Goal: Task Accomplishment & Management: Use online tool/utility

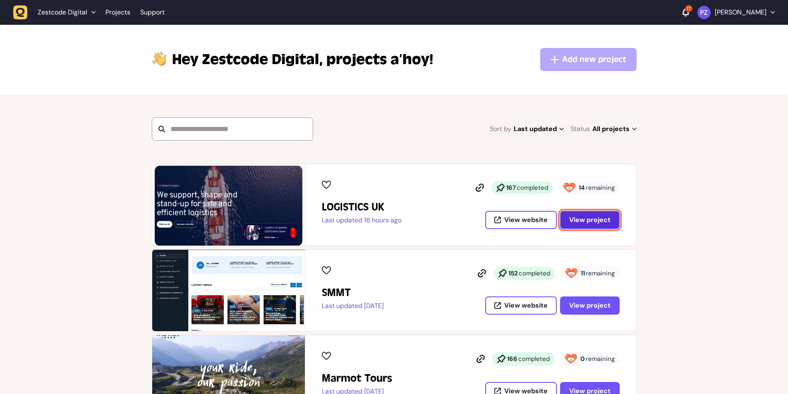
click at [590, 223] on span "View project" at bounding box center [589, 220] width 41 height 7
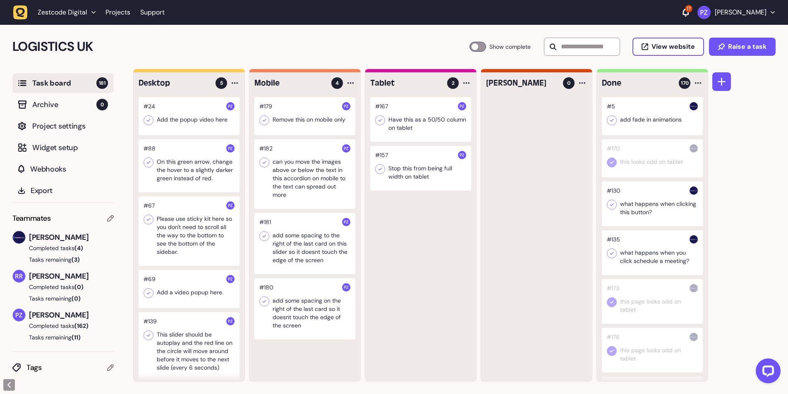
click at [191, 351] on div at bounding box center [189, 346] width 101 height 69
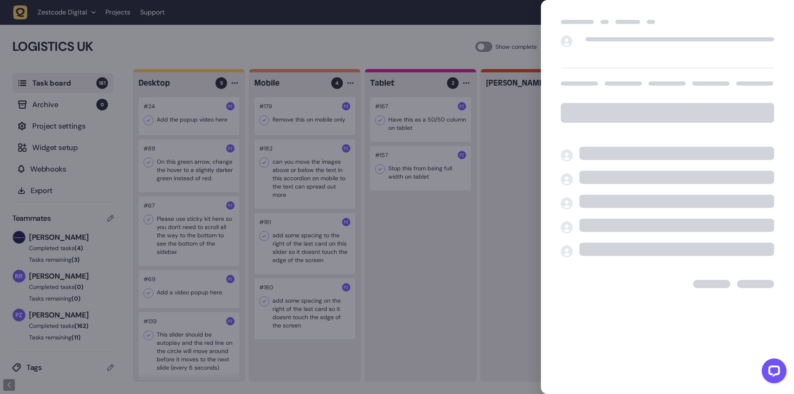
click at [191, 351] on div at bounding box center [397, 197] width 794 height 394
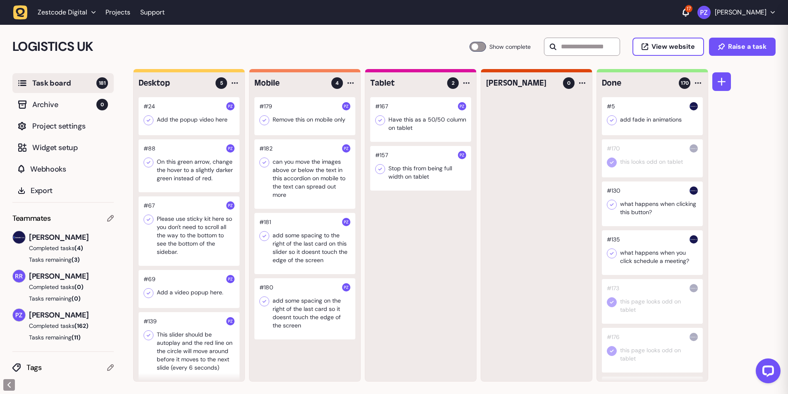
click at [190, 351] on div at bounding box center [189, 346] width 101 height 69
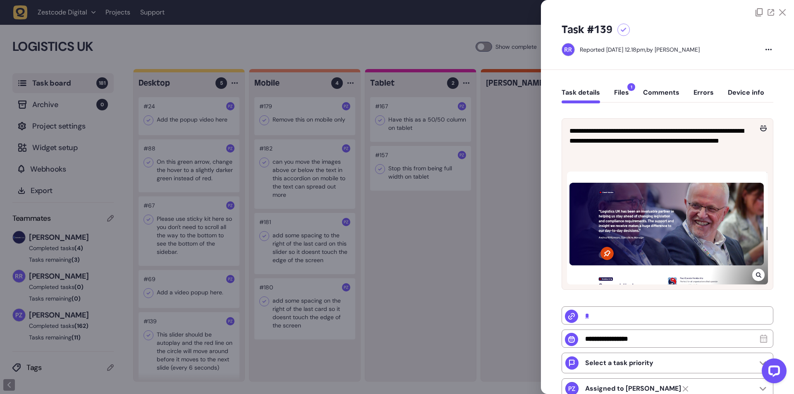
click at [750, 277] on div at bounding box center [667, 228] width 201 height 113
click at [752, 276] on div at bounding box center [758, 275] width 12 height 12
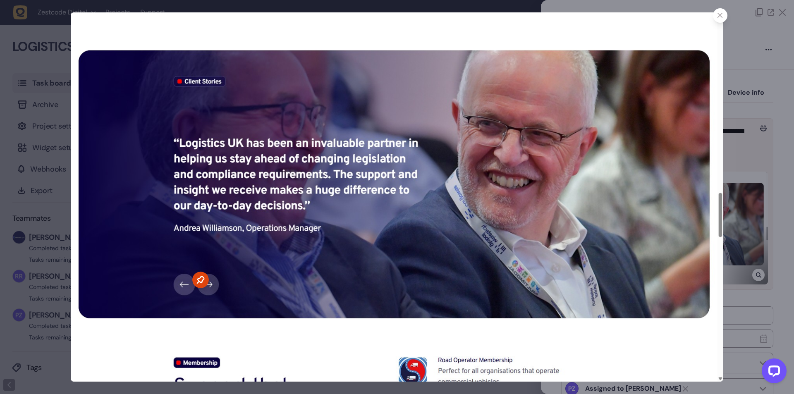
click at [723, 12] on div at bounding box center [720, 15] width 14 height 14
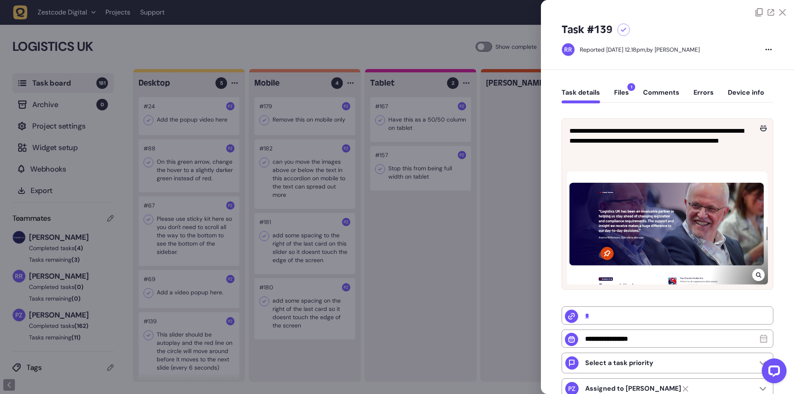
drag, startPoint x: 137, startPoint y: 277, endPoint x: 177, endPoint y: 281, distance: 40.0
click at [138, 276] on div at bounding box center [397, 197] width 794 height 394
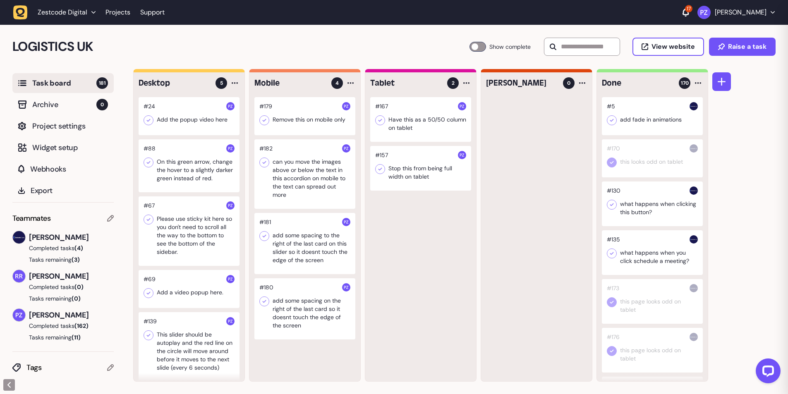
click at [177, 281] on div at bounding box center [189, 289] width 101 height 38
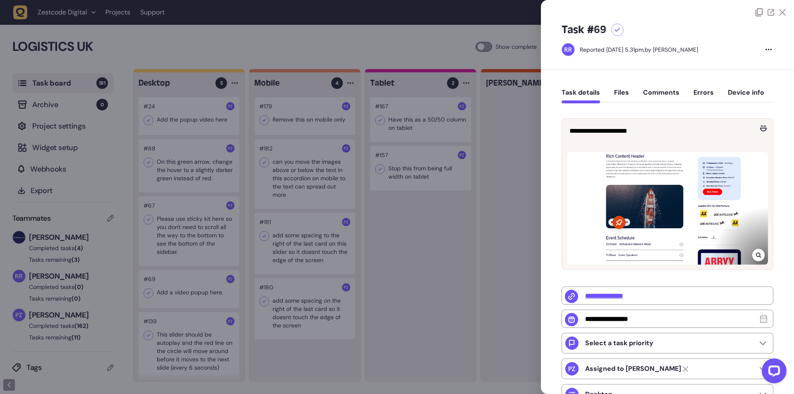
click at [755, 253] on icon at bounding box center [757, 255] width 5 height 5
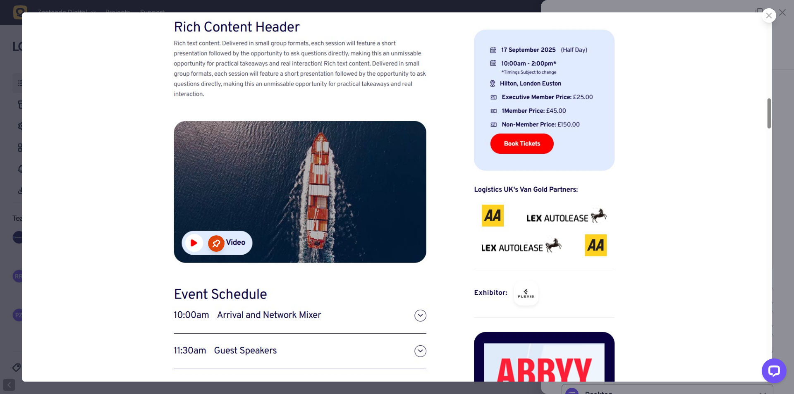
click at [769, 19] on div at bounding box center [769, 15] width 14 height 14
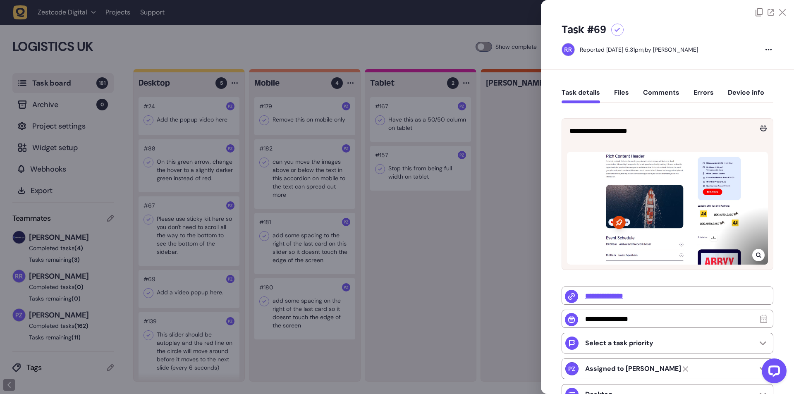
click at [185, 246] on div at bounding box center [397, 197] width 794 height 394
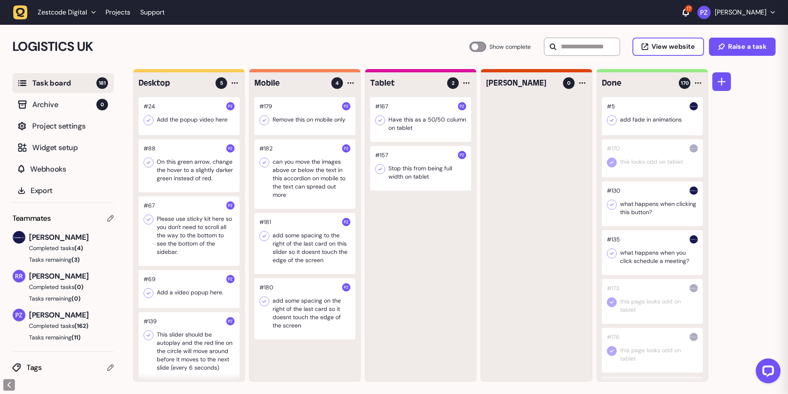
click at [179, 234] on div at bounding box center [189, 230] width 101 height 69
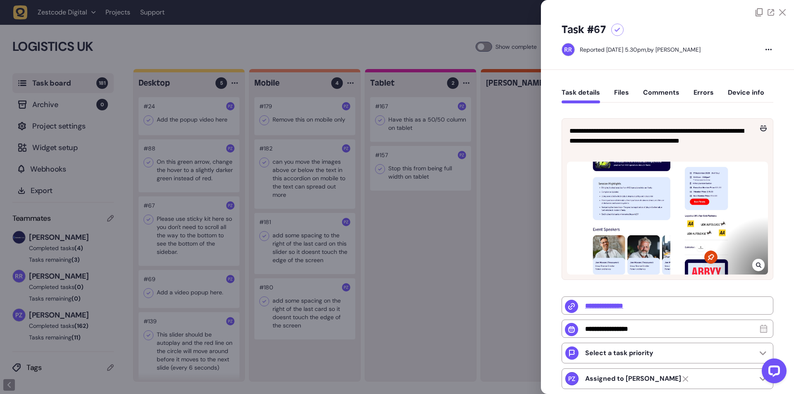
click at [179, 234] on div at bounding box center [397, 197] width 794 height 394
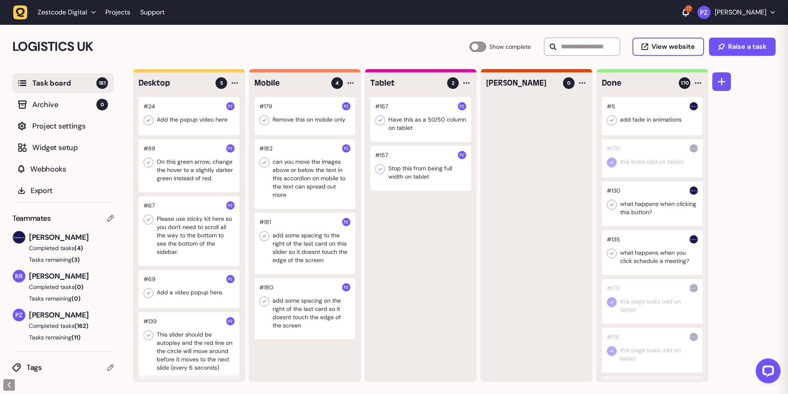
click at [179, 234] on div at bounding box center [189, 230] width 101 height 69
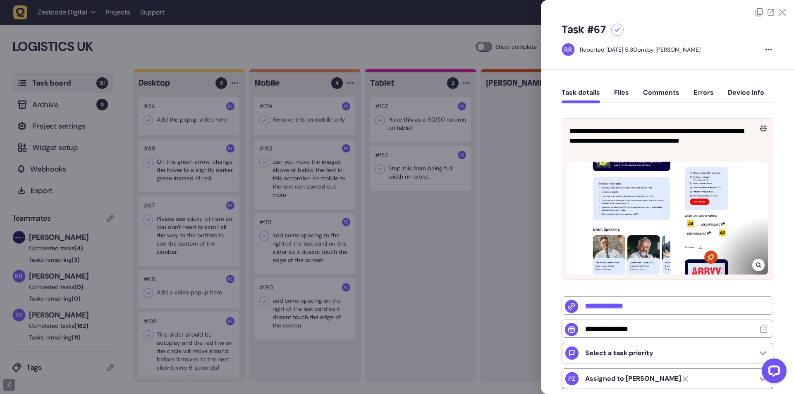
click at [757, 264] on icon at bounding box center [758, 265] width 5 height 7
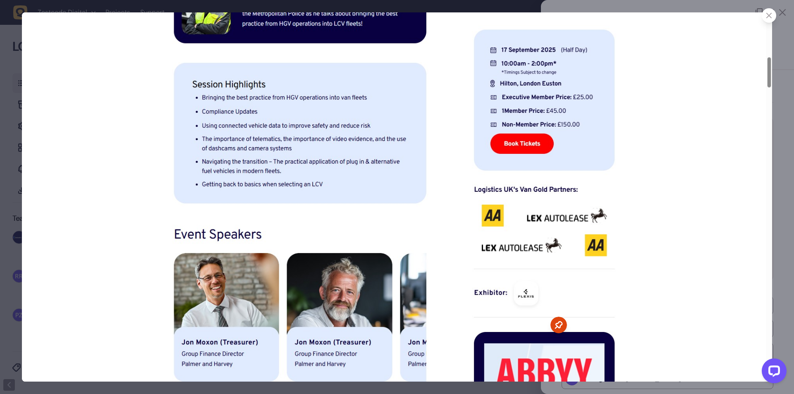
click at [770, 12] on div at bounding box center [769, 15] width 14 height 14
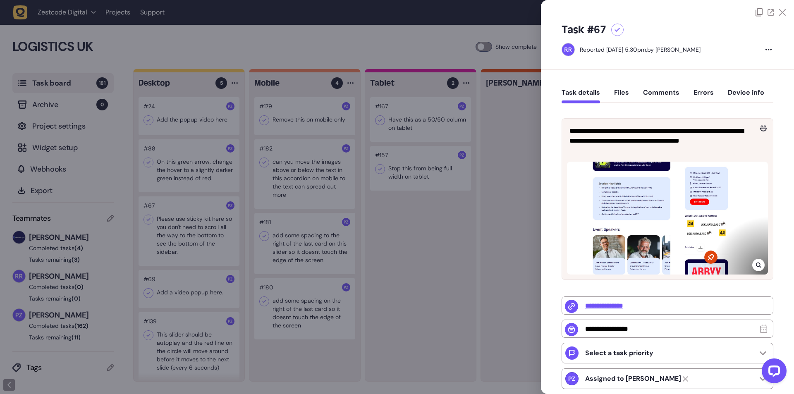
click at [321, 264] on div at bounding box center [397, 197] width 794 height 394
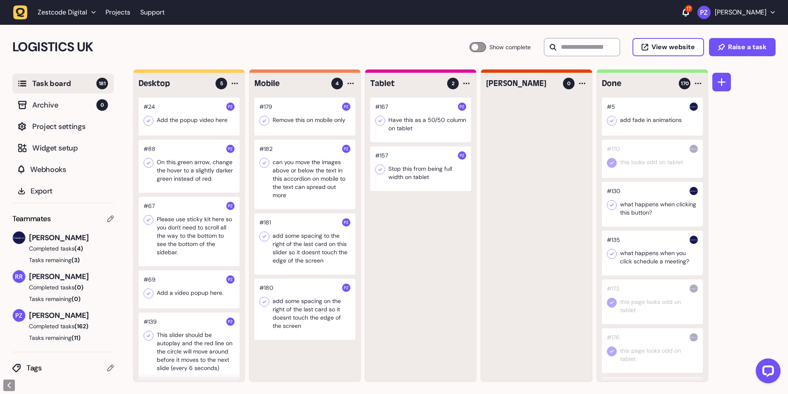
click at [175, 169] on div at bounding box center [189, 166] width 101 height 53
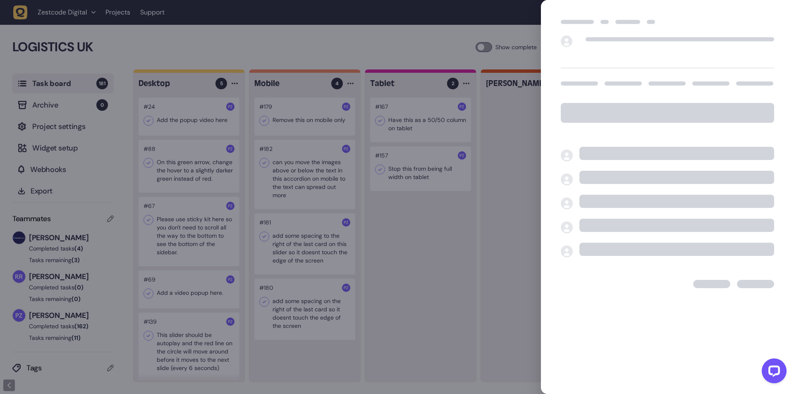
click at [167, 165] on div at bounding box center [397, 197] width 794 height 394
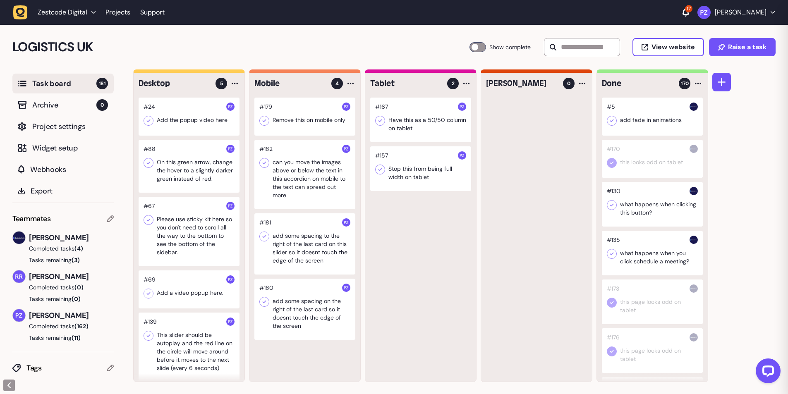
click at [167, 165] on div at bounding box center [189, 166] width 101 height 53
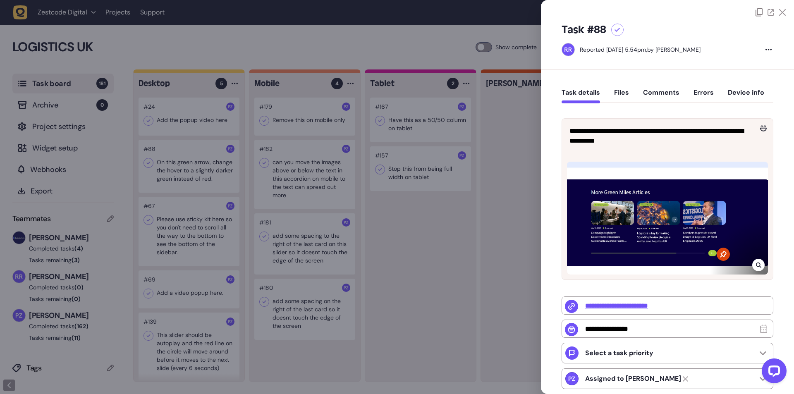
drag, startPoint x: 160, startPoint y: 171, endPoint x: 495, endPoint y: 174, distance: 334.9
click at [160, 172] on div at bounding box center [397, 197] width 794 height 394
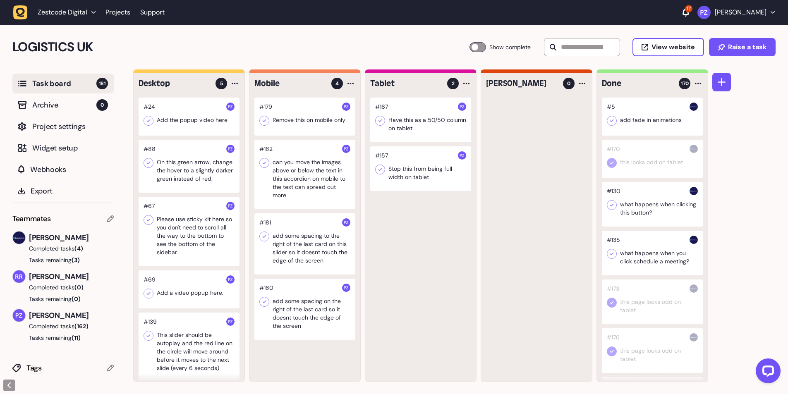
scroll to position [0, 0]
click at [613, 253] on icon at bounding box center [611, 253] width 8 height 8
click at [612, 207] on icon at bounding box center [611, 205] width 8 height 8
click at [611, 114] on div at bounding box center [652, 116] width 101 height 38
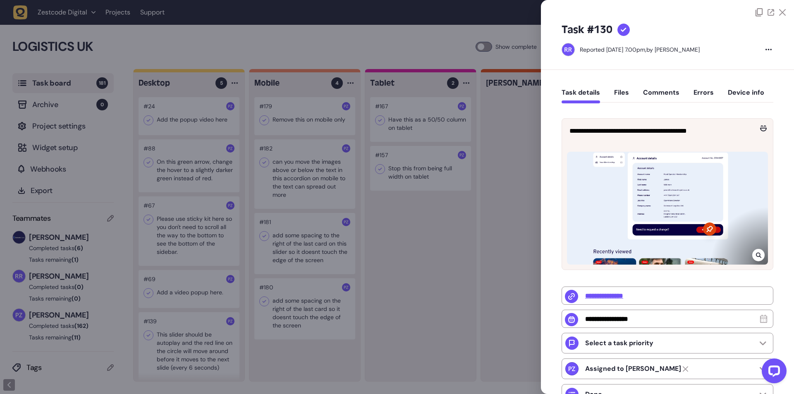
type input "*"
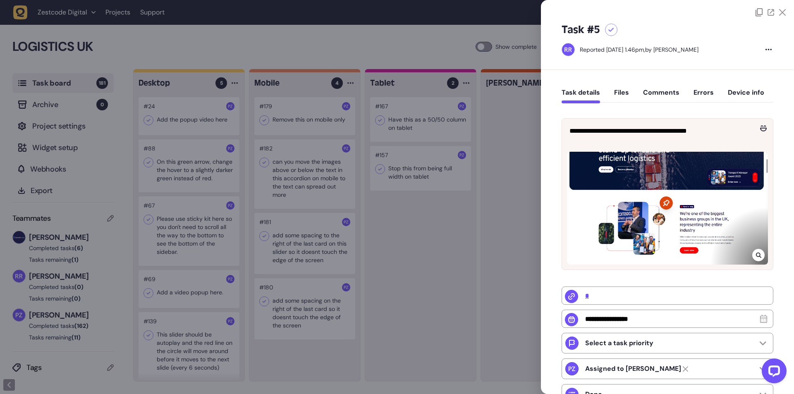
click at [509, 178] on div at bounding box center [397, 197] width 794 height 394
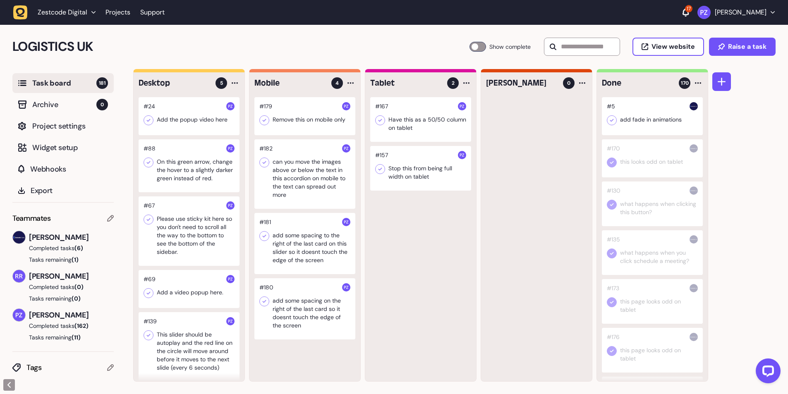
click at [612, 209] on div at bounding box center [612, 205] width 10 height 10
click at [611, 255] on icon at bounding box center [611, 253] width 8 height 8
click at [178, 175] on div at bounding box center [189, 166] width 101 height 53
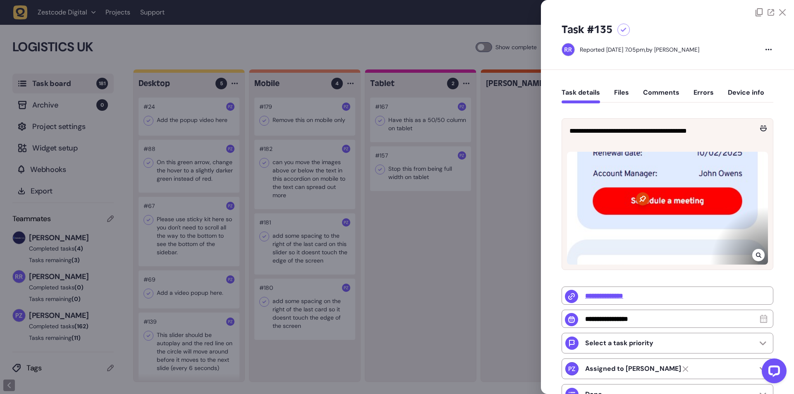
type input "**********"
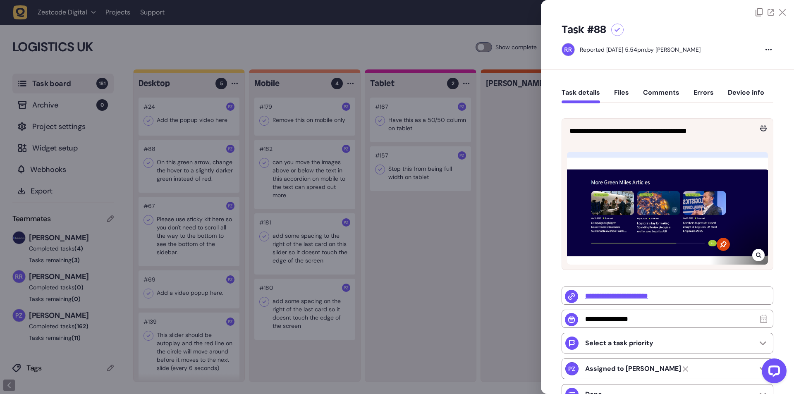
click at [178, 175] on div at bounding box center [397, 197] width 794 height 394
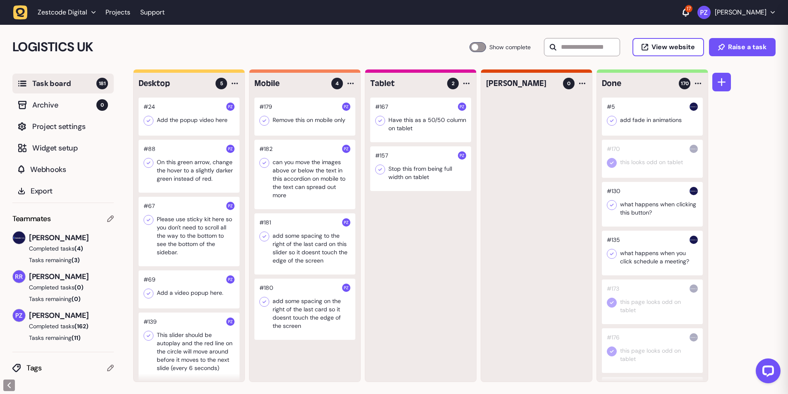
click at [178, 175] on div at bounding box center [189, 166] width 101 height 53
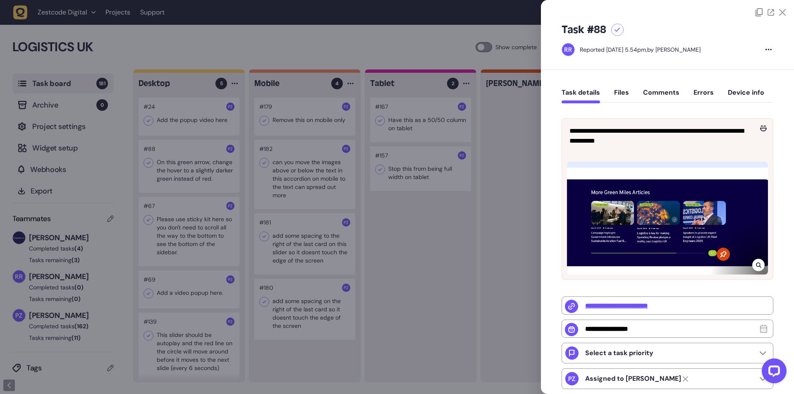
click at [761, 265] on div at bounding box center [758, 265] width 12 height 12
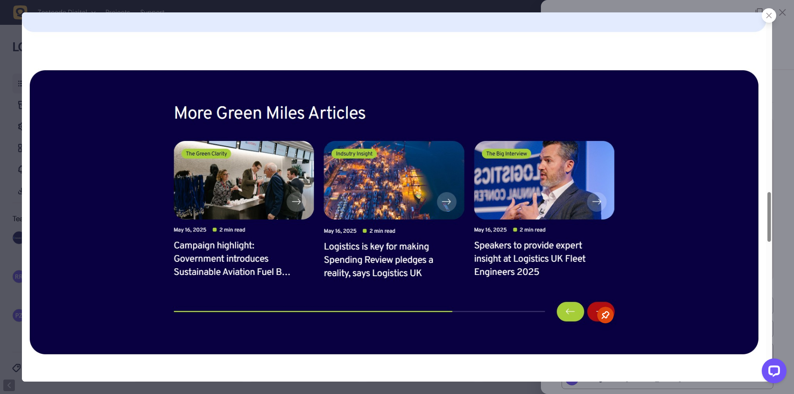
click at [766, 12] on div at bounding box center [769, 15] width 14 height 14
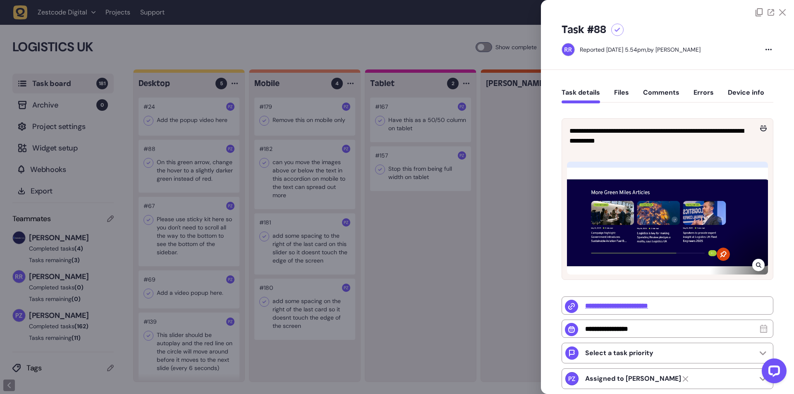
click at [178, 198] on div at bounding box center [397, 197] width 794 height 394
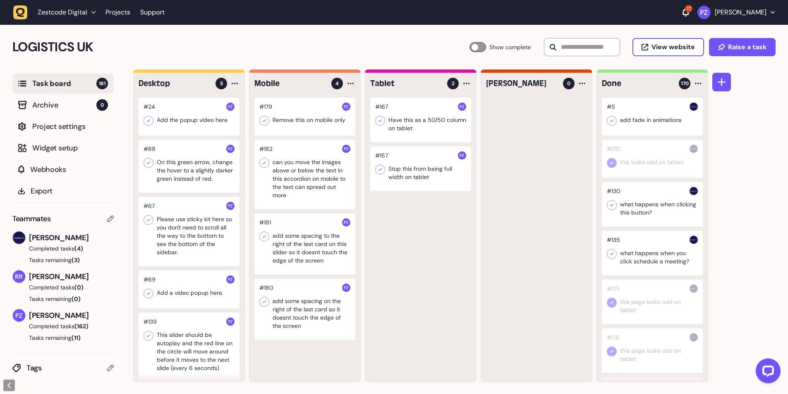
click at [173, 118] on div at bounding box center [189, 117] width 101 height 38
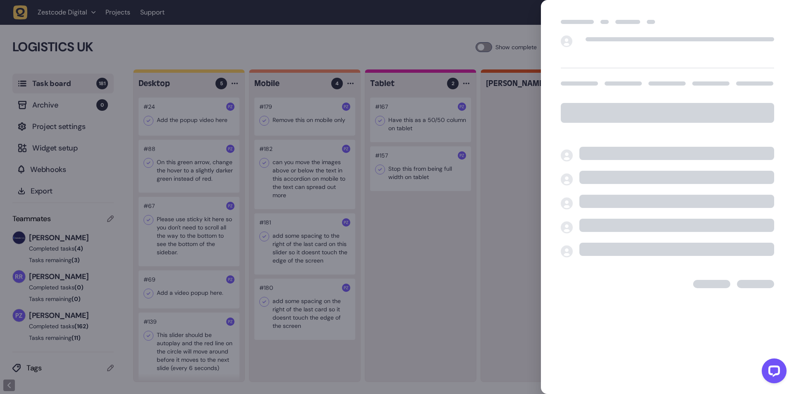
click at [168, 115] on div at bounding box center [397, 197] width 794 height 394
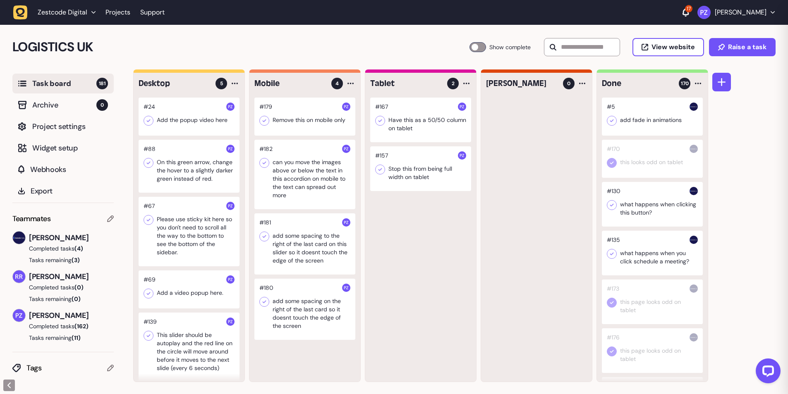
click at [168, 115] on div at bounding box center [189, 117] width 101 height 38
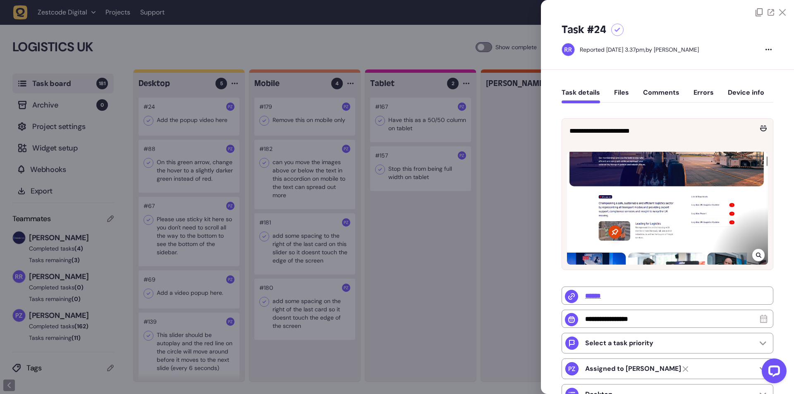
click at [168, 115] on div at bounding box center [397, 197] width 794 height 394
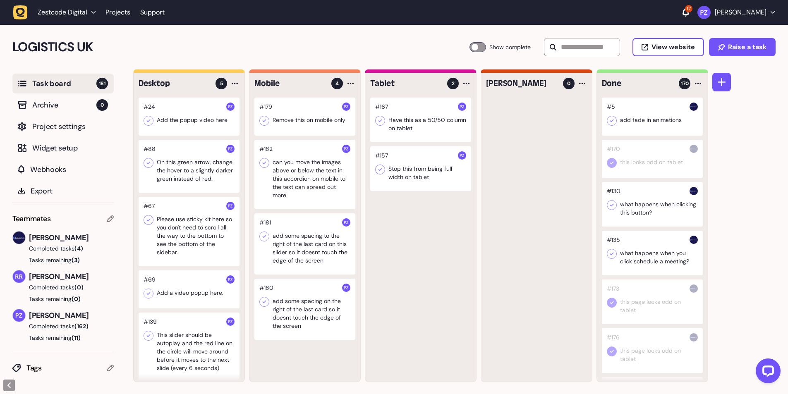
click at [287, 296] on div at bounding box center [304, 309] width 101 height 61
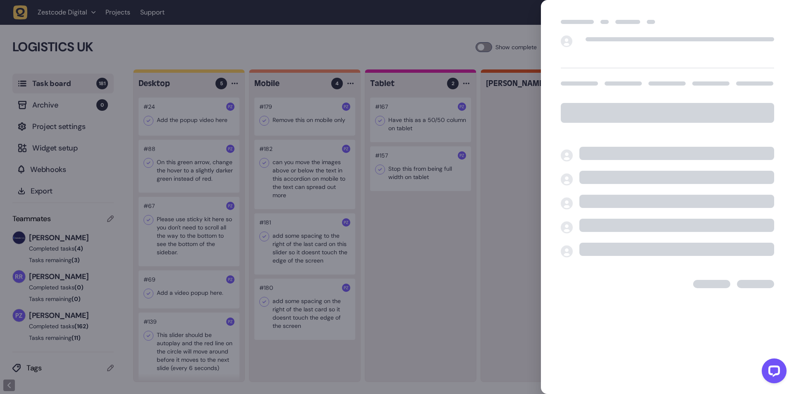
click at [282, 318] on div at bounding box center [397, 197] width 794 height 394
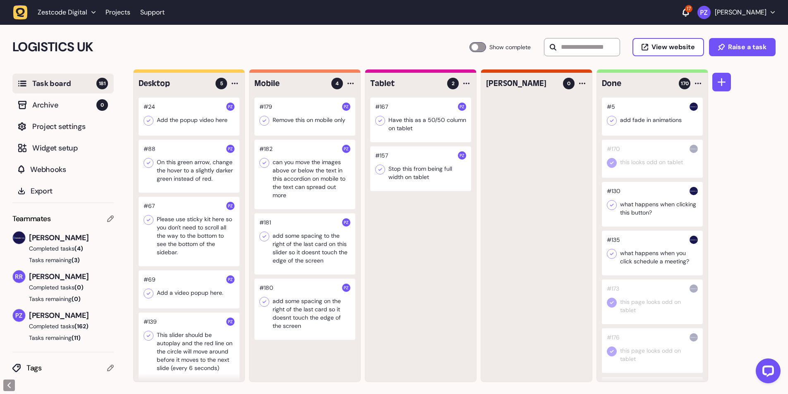
click at [282, 318] on div at bounding box center [304, 309] width 101 height 61
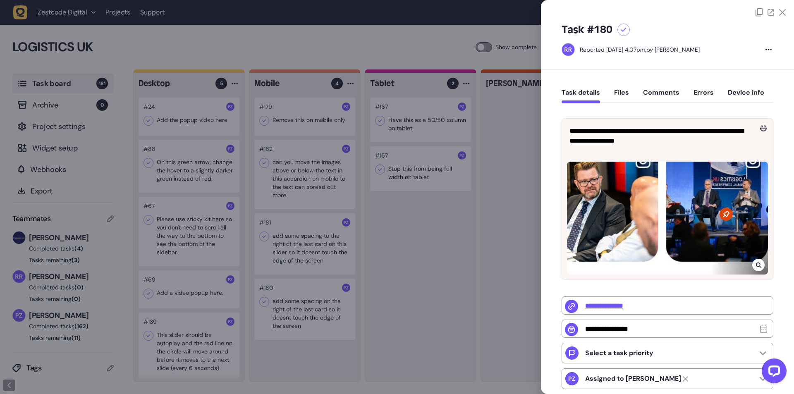
click at [296, 313] on div at bounding box center [397, 197] width 794 height 394
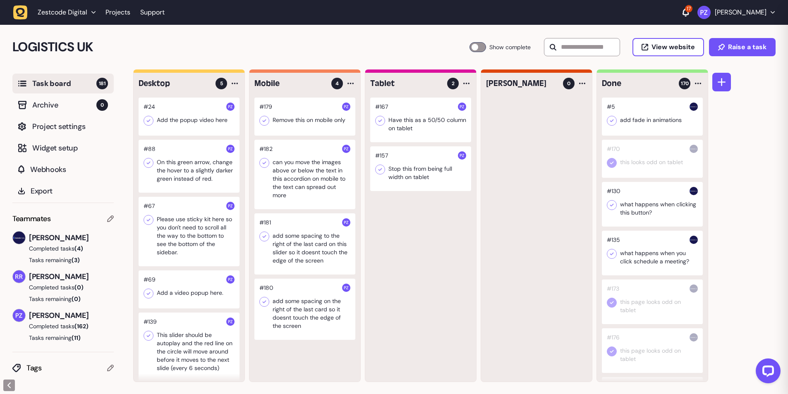
click at [295, 260] on div at bounding box center [304, 243] width 101 height 61
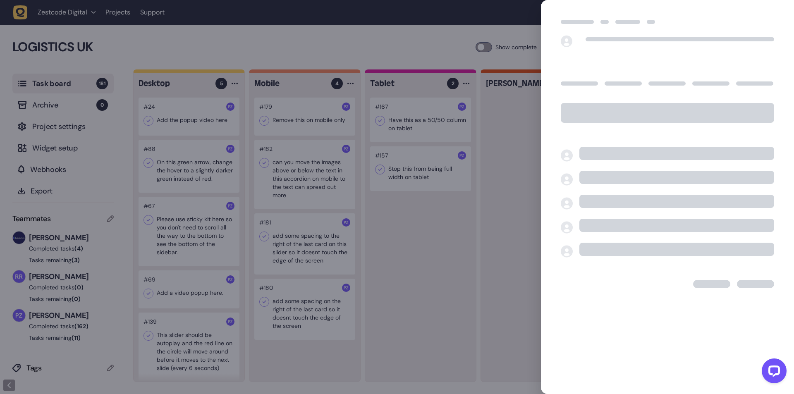
click at [291, 250] on div at bounding box center [397, 197] width 794 height 394
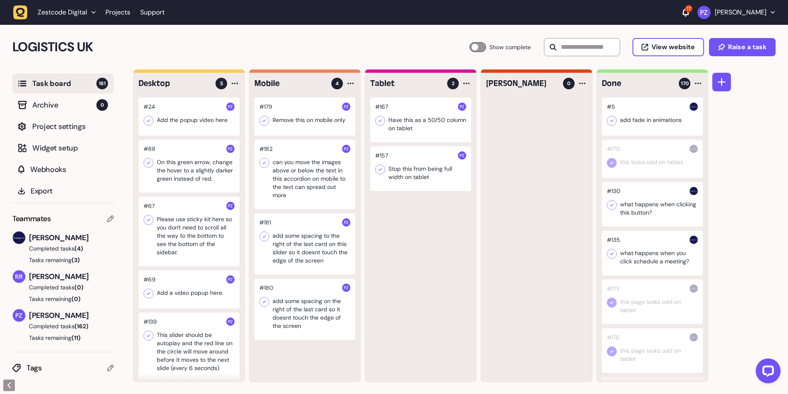
click at [291, 250] on div at bounding box center [304, 243] width 101 height 61
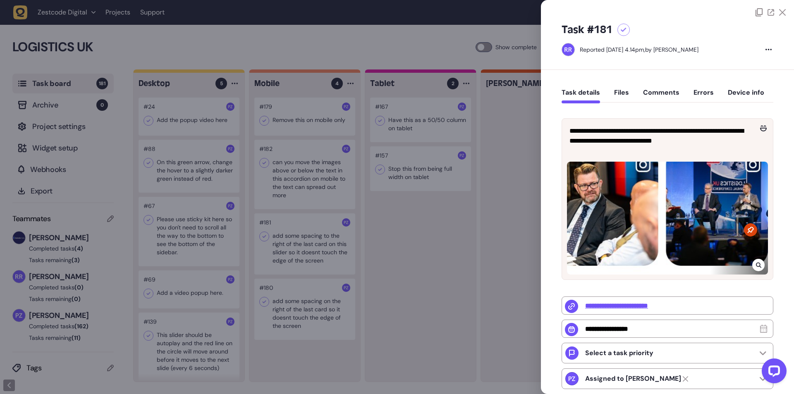
click at [291, 250] on div at bounding box center [397, 197] width 794 height 394
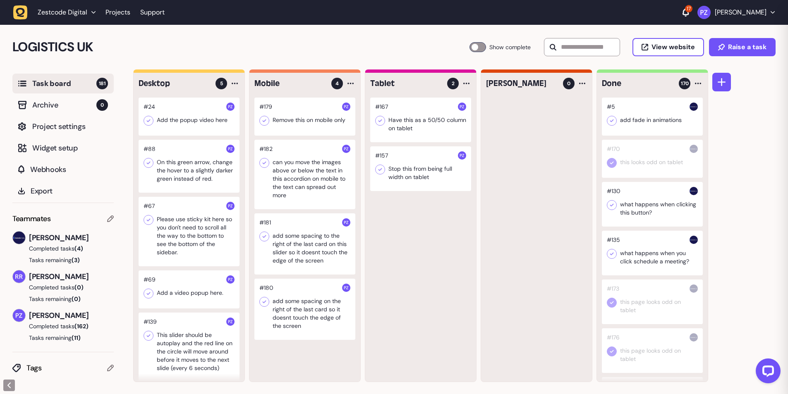
click at [299, 189] on div at bounding box center [304, 174] width 101 height 69
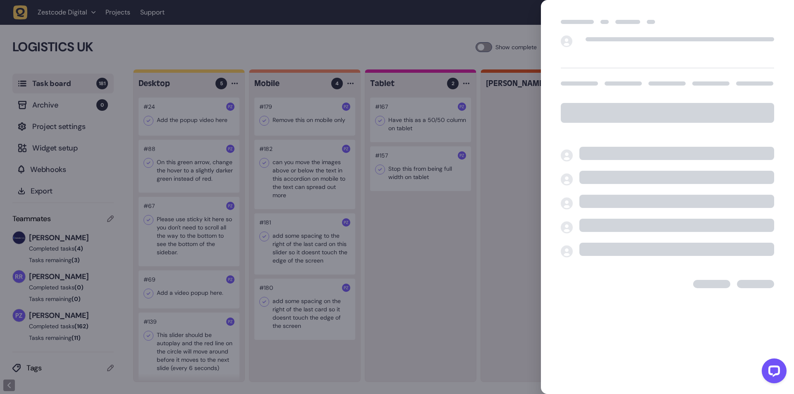
click at [296, 186] on div at bounding box center [397, 197] width 794 height 394
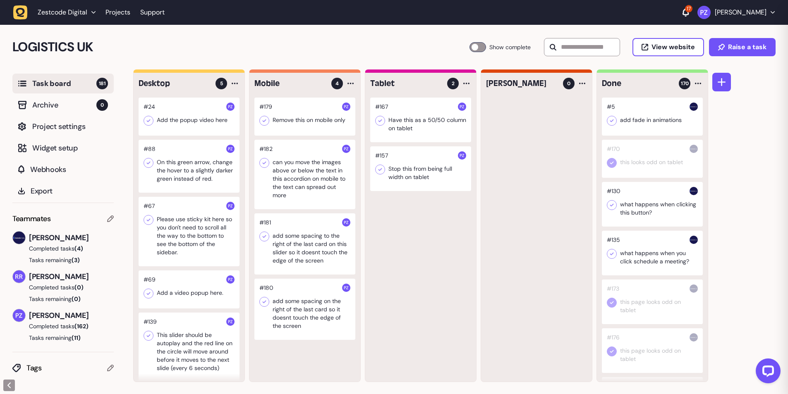
click at [296, 186] on div at bounding box center [304, 174] width 101 height 69
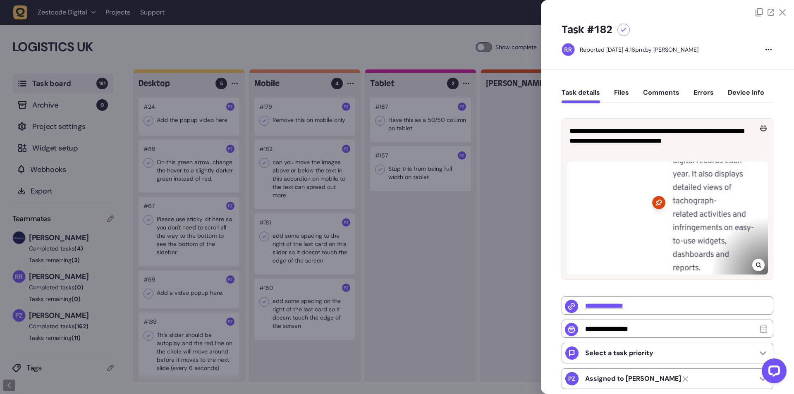
click at [758, 269] on div at bounding box center [758, 265] width 12 height 12
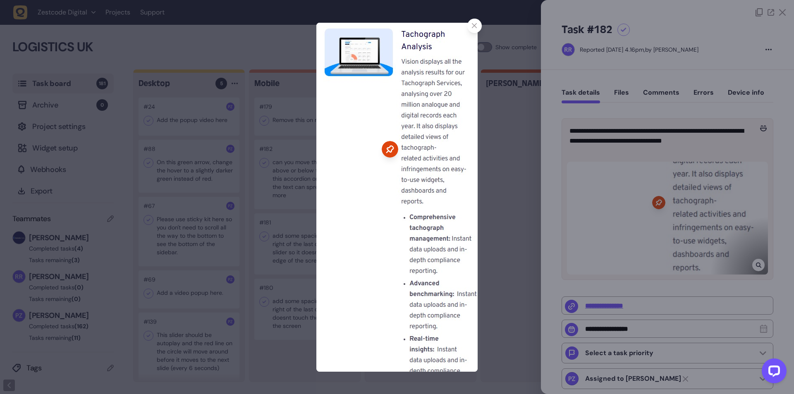
click at [475, 26] on icon at bounding box center [474, 25] width 5 height 5
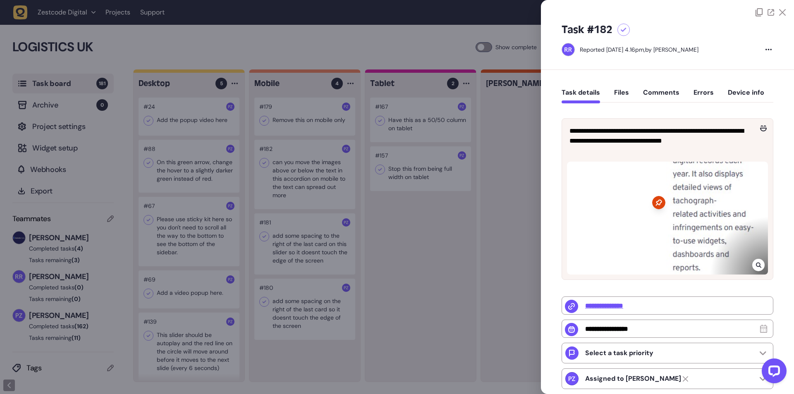
click at [301, 227] on div at bounding box center [397, 197] width 794 height 394
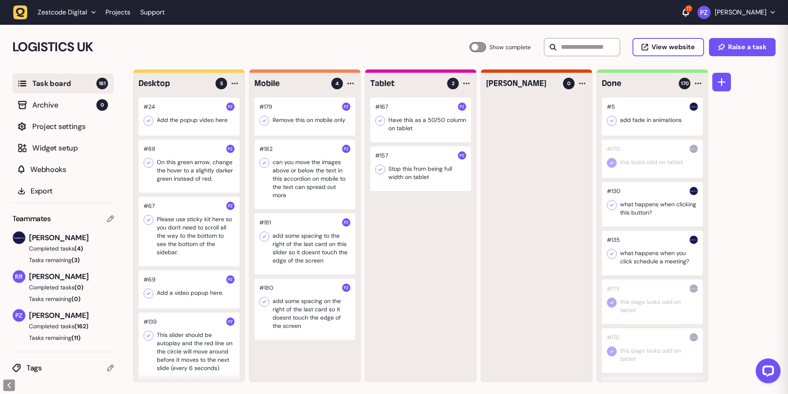
click at [273, 119] on div at bounding box center [304, 117] width 101 height 38
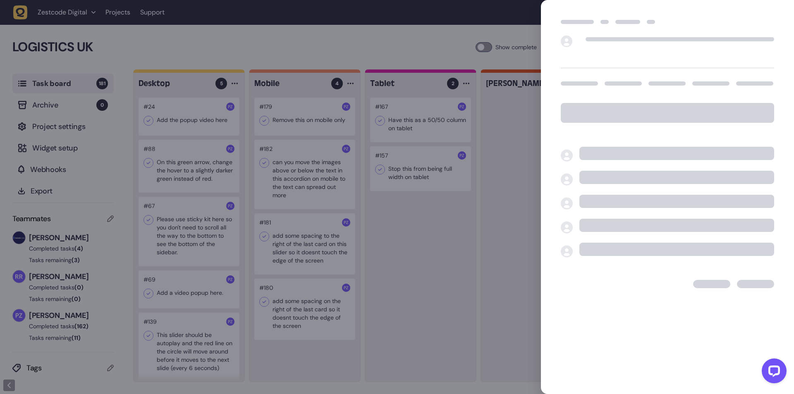
click at [314, 119] on div at bounding box center [397, 197] width 794 height 394
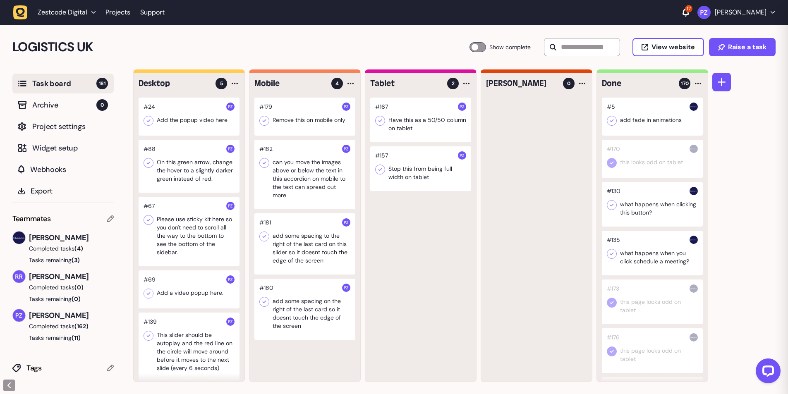
click at [314, 119] on div at bounding box center [304, 117] width 101 height 38
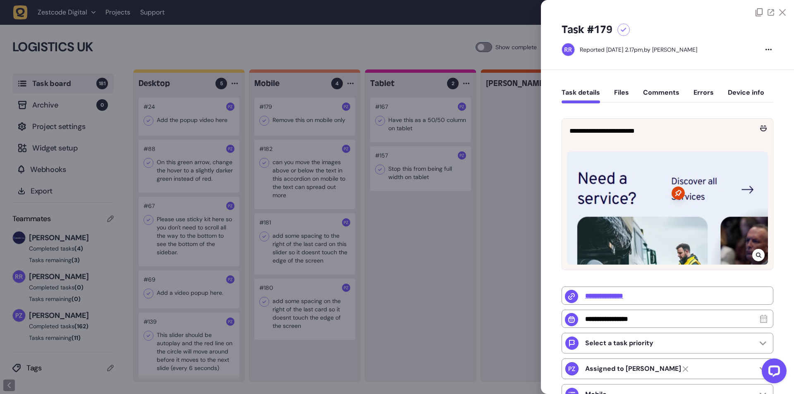
click at [757, 255] on icon at bounding box center [758, 255] width 5 height 7
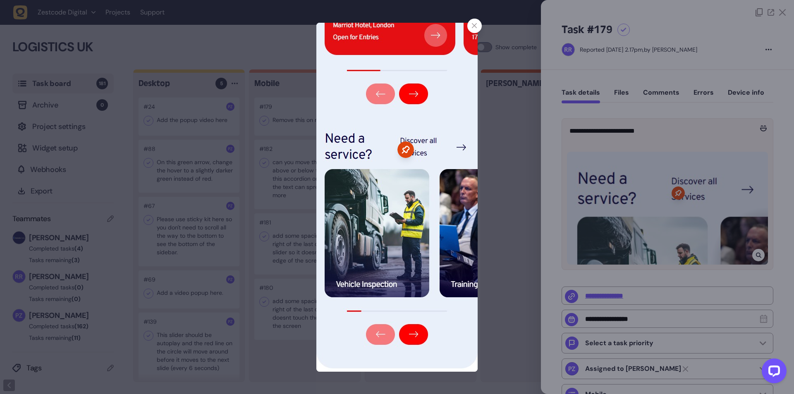
click at [477, 22] on div at bounding box center [474, 26] width 14 height 14
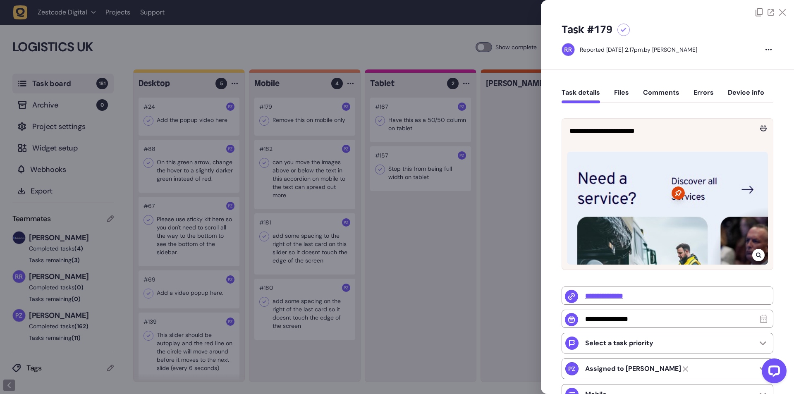
click at [342, 192] on div at bounding box center [397, 197] width 794 height 394
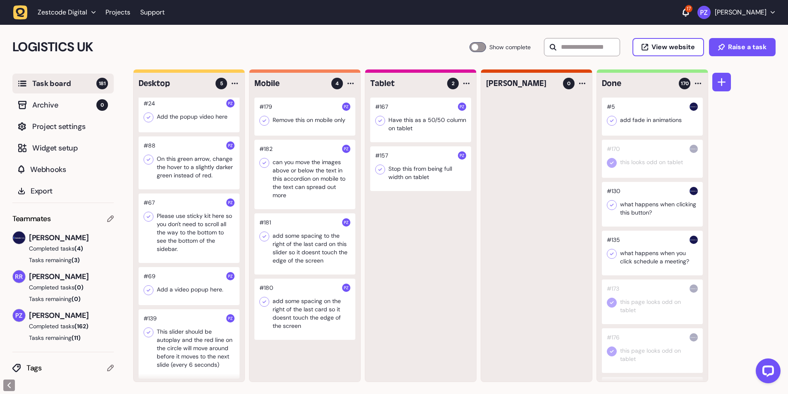
scroll to position [5, 0]
click at [181, 342] on div at bounding box center [189, 341] width 101 height 69
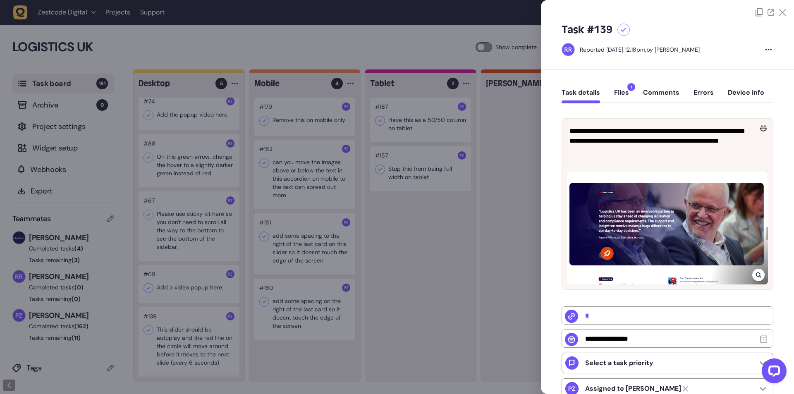
click at [466, 182] on div at bounding box center [397, 197] width 794 height 394
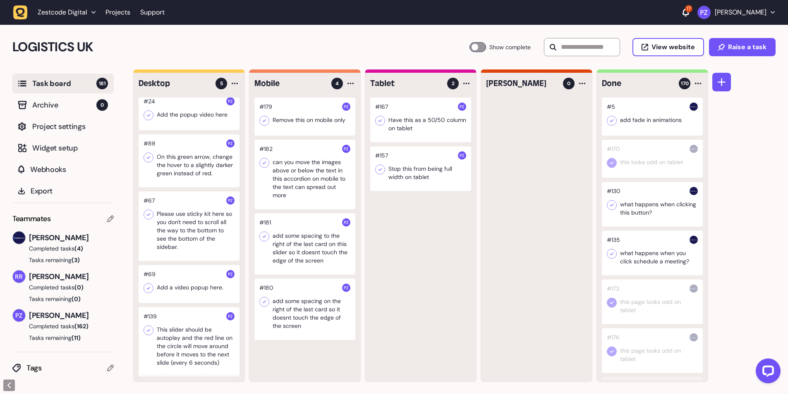
scroll to position [0, 0]
click at [408, 127] on div at bounding box center [420, 119] width 101 height 45
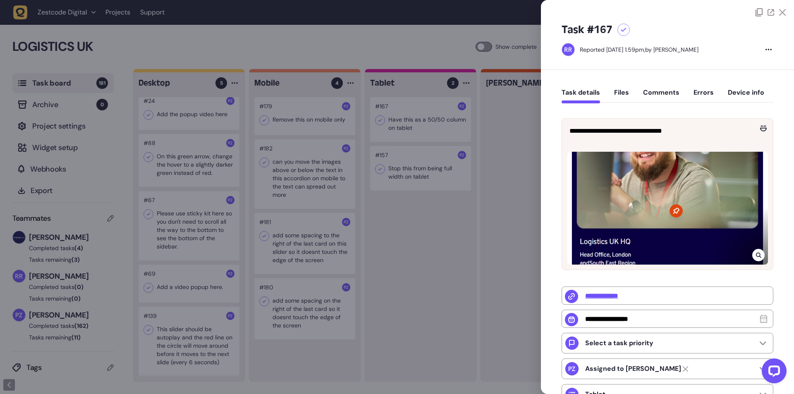
click at [401, 121] on div at bounding box center [397, 197] width 794 height 394
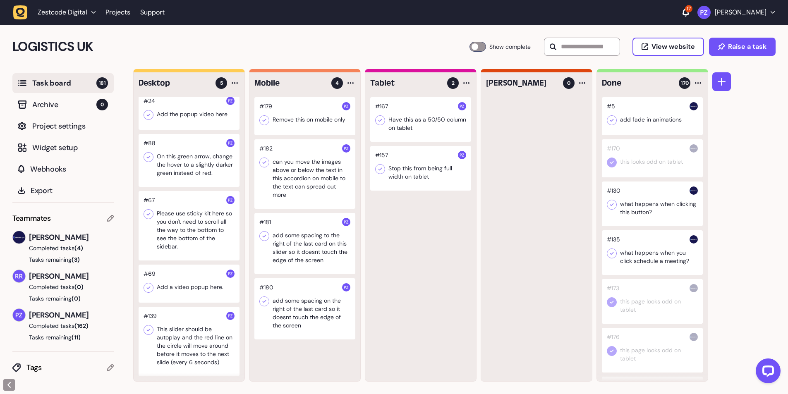
click at [398, 110] on div at bounding box center [420, 119] width 101 height 45
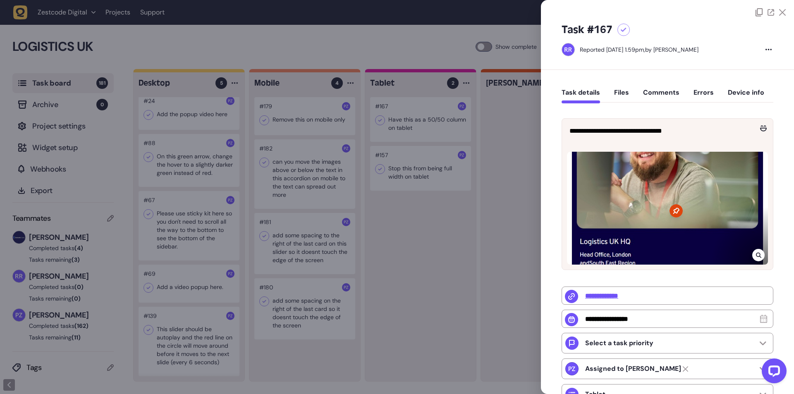
click at [398, 110] on div at bounding box center [397, 197] width 794 height 394
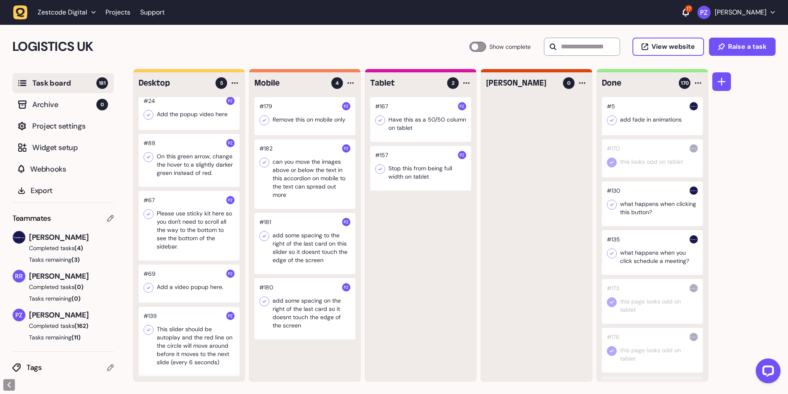
click at [401, 116] on div at bounding box center [420, 119] width 101 height 45
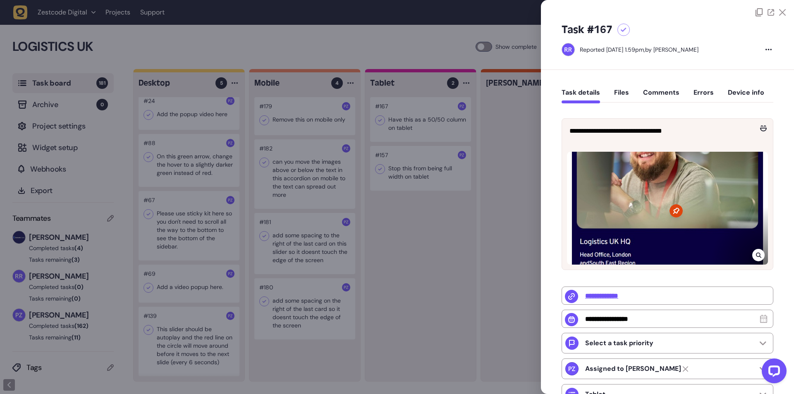
click at [755, 258] on div at bounding box center [758, 255] width 12 height 12
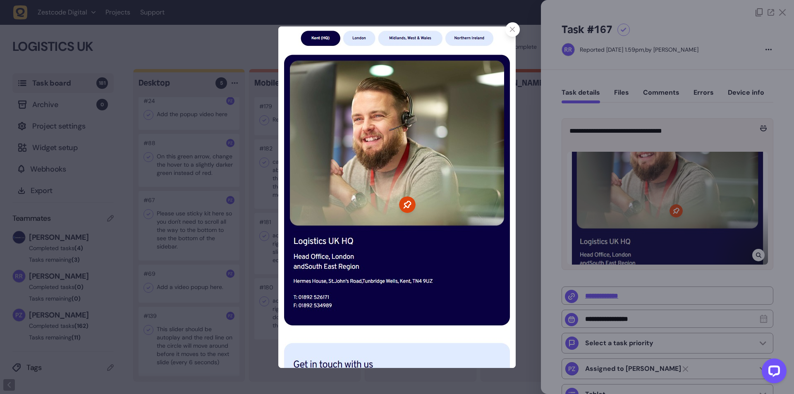
click at [513, 27] on icon at bounding box center [512, 29] width 5 height 5
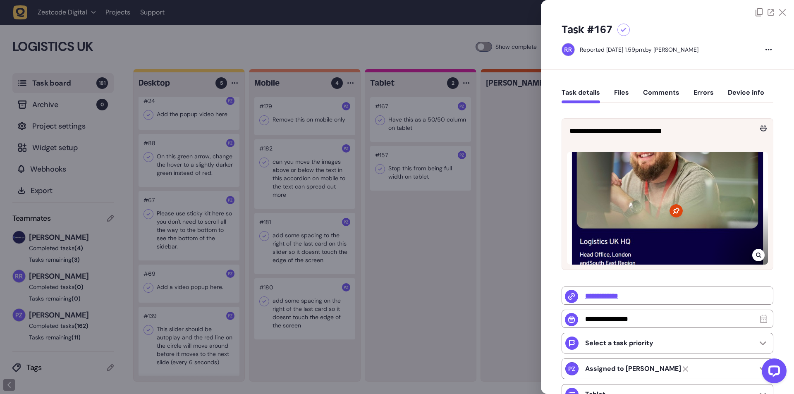
click at [491, 177] on div at bounding box center [397, 197] width 794 height 394
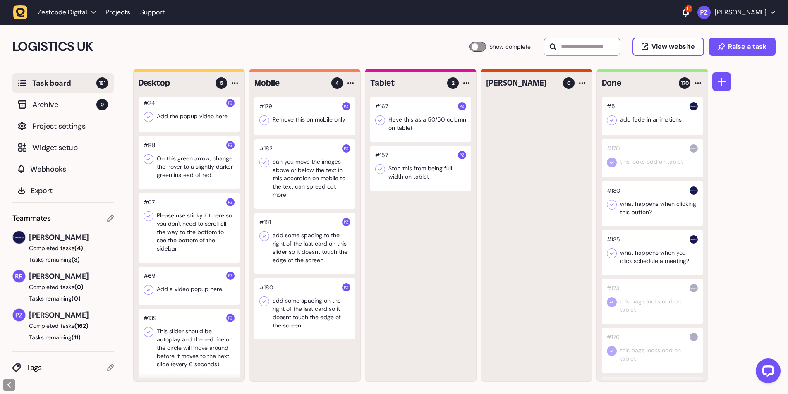
scroll to position [5, 0]
click at [172, 287] on div at bounding box center [189, 284] width 101 height 38
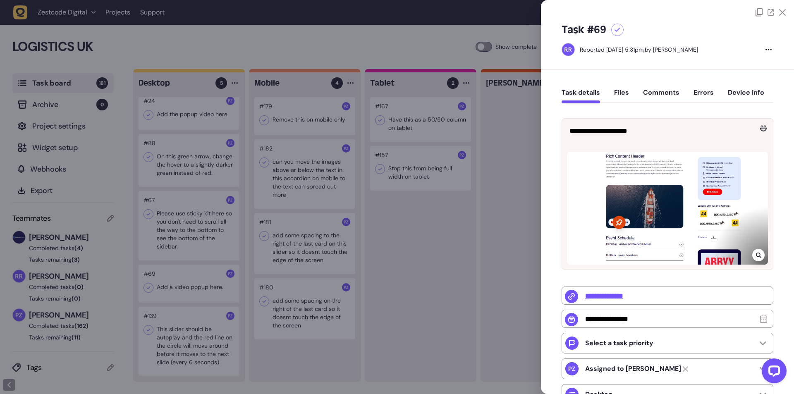
click at [758, 254] on icon at bounding box center [757, 255] width 5 height 5
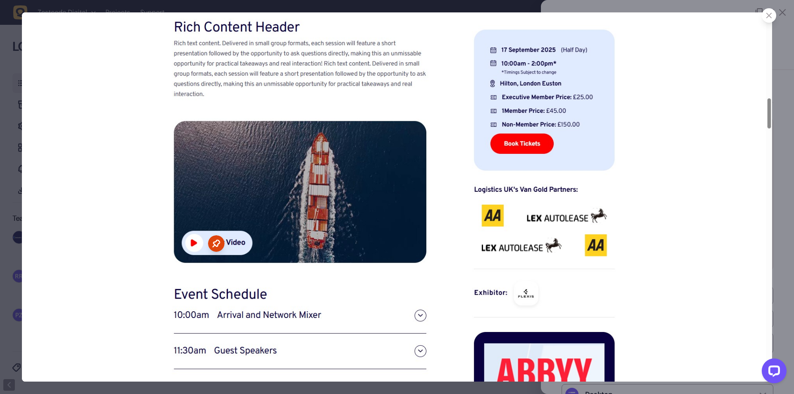
click at [769, 14] on icon at bounding box center [768, 15] width 5 height 5
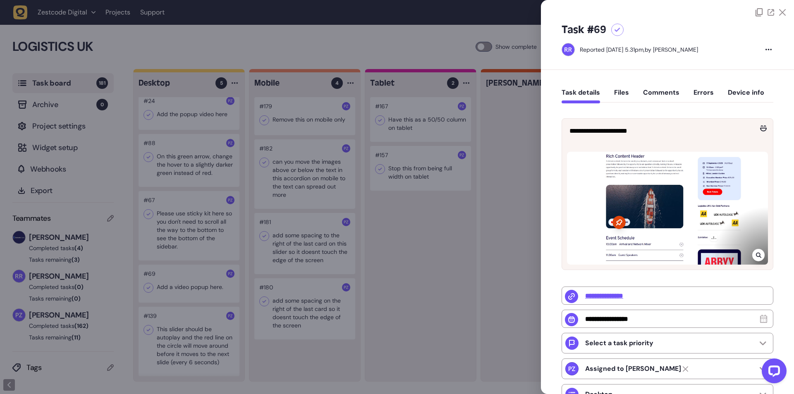
click at [492, 252] on div at bounding box center [397, 197] width 794 height 394
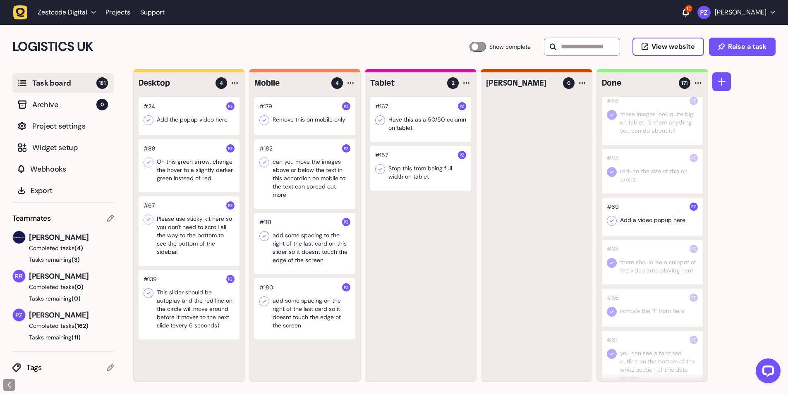
click at [609, 225] on icon at bounding box center [611, 221] width 8 height 8
click at [613, 225] on icon at bounding box center [611, 221] width 8 height 8
click at [610, 225] on icon at bounding box center [611, 221] width 8 height 8
click at [171, 174] on div at bounding box center [189, 166] width 101 height 53
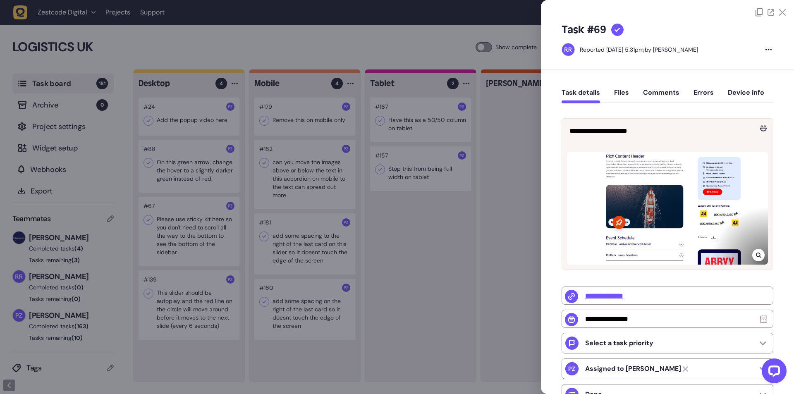
click at [171, 174] on div at bounding box center [397, 197] width 794 height 394
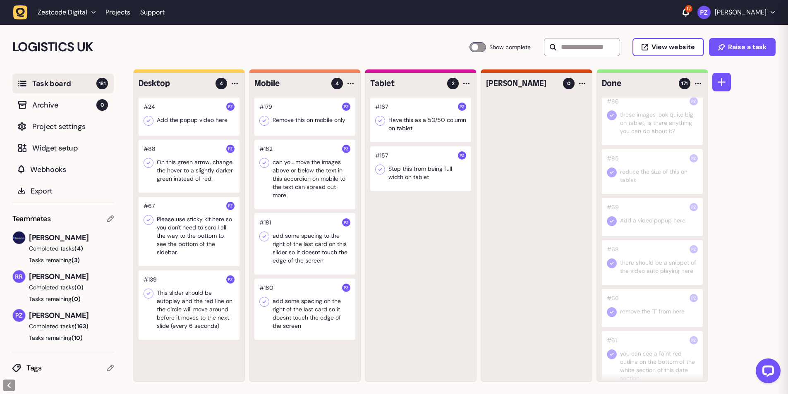
click at [171, 174] on div at bounding box center [189, 166] width 101 height 53
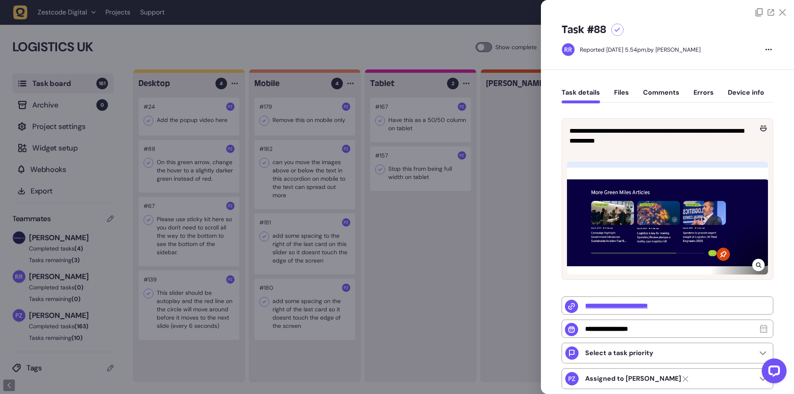
click at [439, 239] on div at bounding box center [397, 197] width 794 height 394
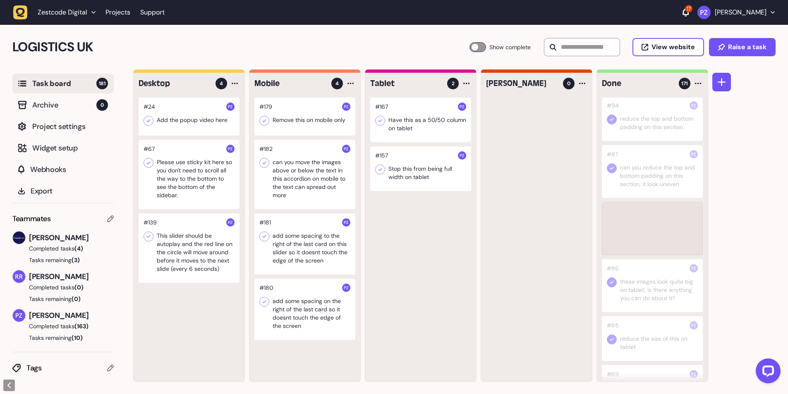
scroll to position [3253, 0]
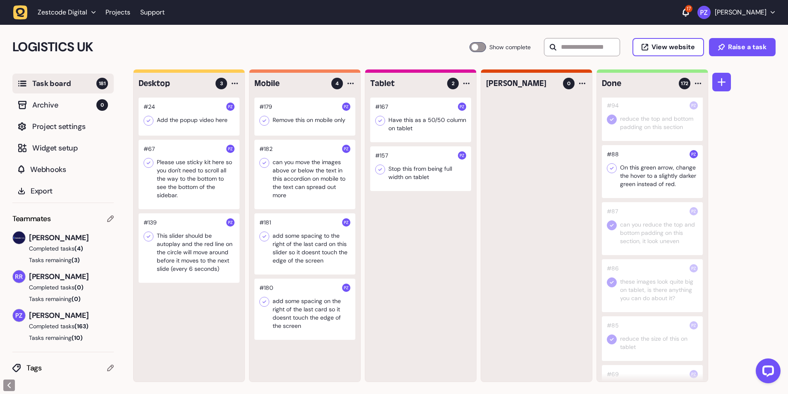
click at [614, 172] on icon at bounding box center [611, 168] width 8 height 8
click at [168, 79] on h4 "Desktop" at bounding box center [174, 84] width 71 height 12
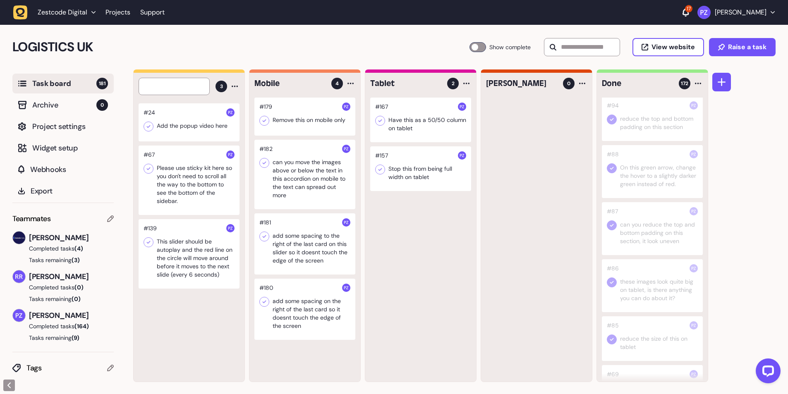
click at [177, 117] on div at bounding box center [189, 122] width 101 height 38
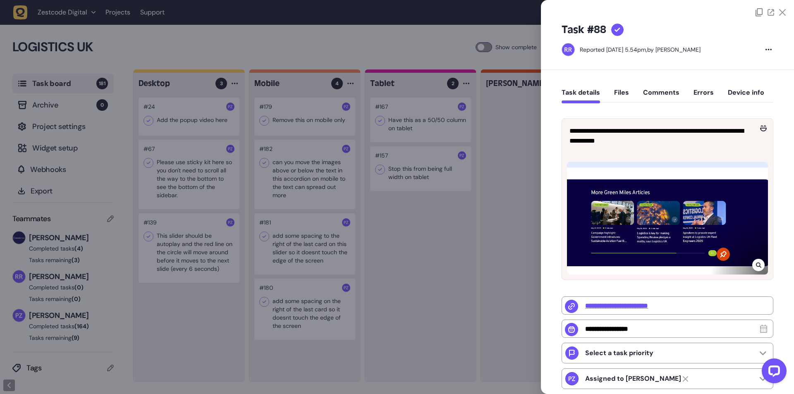
type input "******"
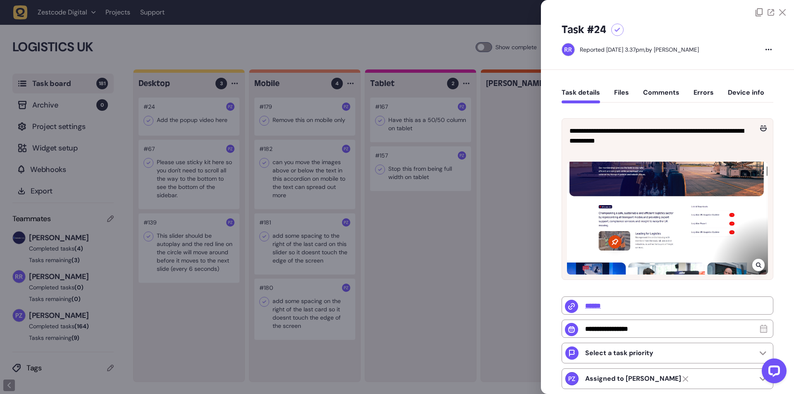
click at [756, 265] on icon at bounding box center [758, 265] width 5 height 7
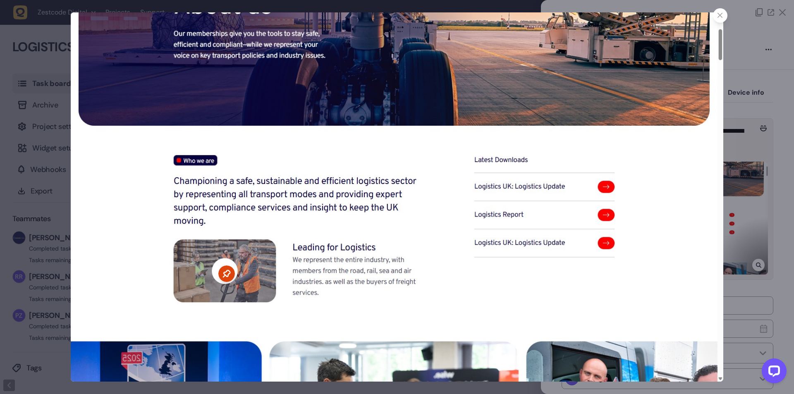
click at [751, 205] on div at bounding box center [397, 197] width 794 height 394
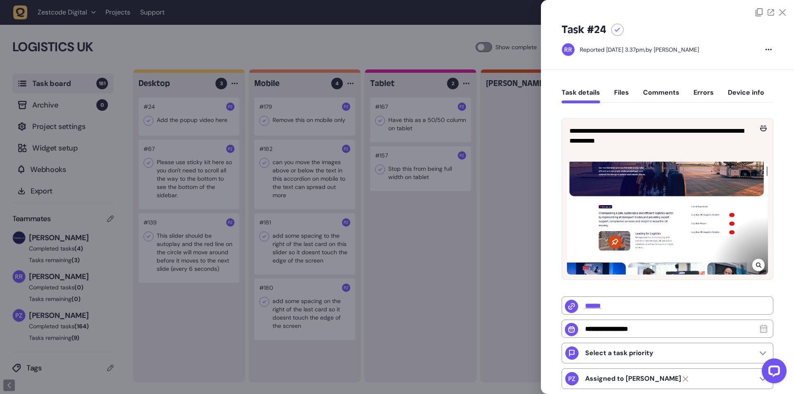
click at [455, 229] on div at bounding box center [397, 197] width 794 height 394
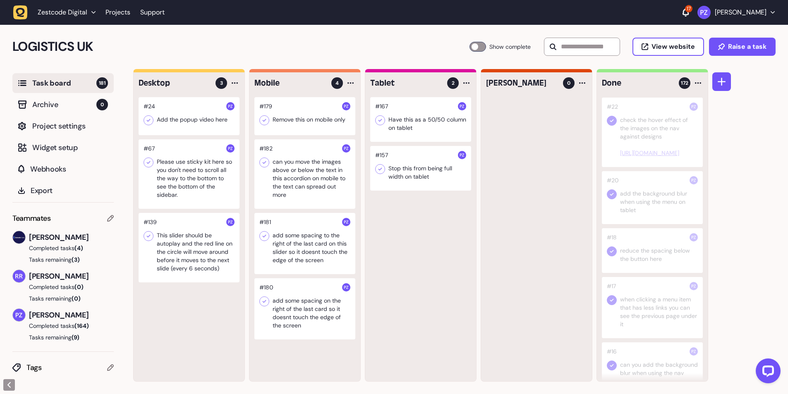
scroll to position [8489, 0]
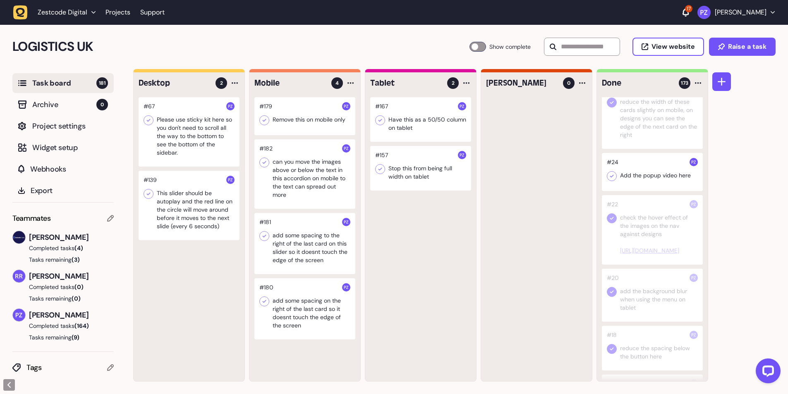
click at [609, 180] on icon at bounding box center [611, 176] width 8 height 8
click at [289, 306] on div at bounding box center [304, 308] width 101 height 61
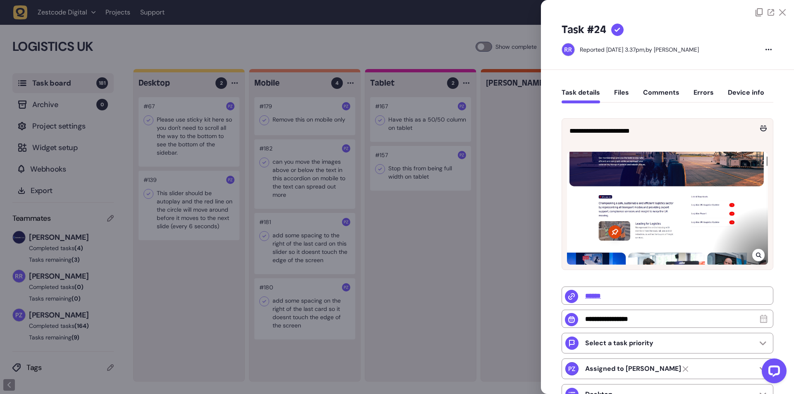
click at [289, 306] on div at bounding box center [397, 197] width 794 height 394
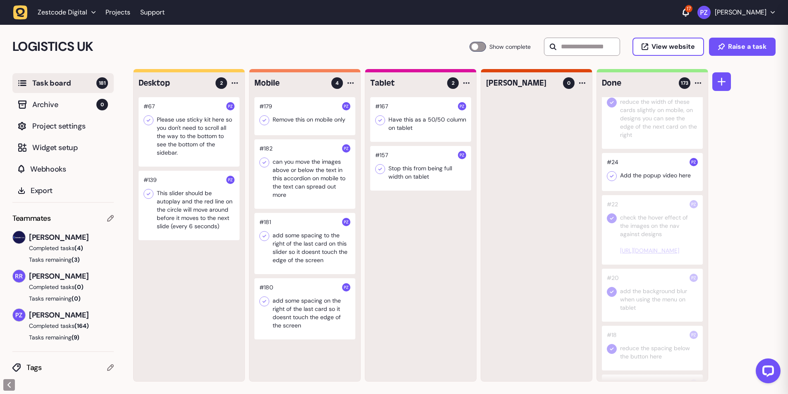
click at [289, 306] on div at bounding box center [304, 308] width 101 height 61
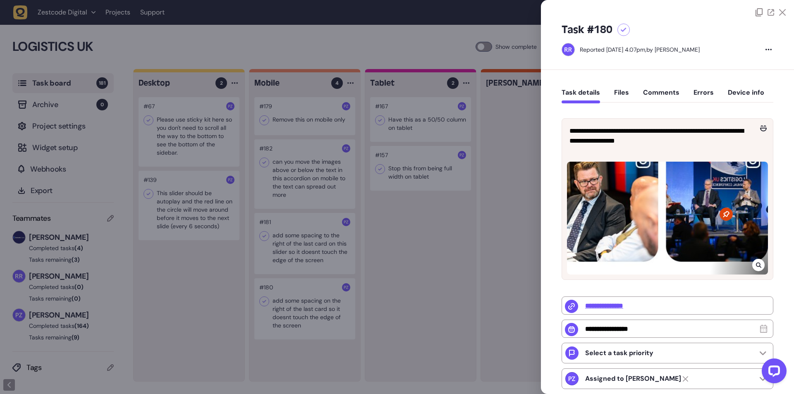
click at [489, 220] on div at bounding box center [397, 197] width 794 height 394
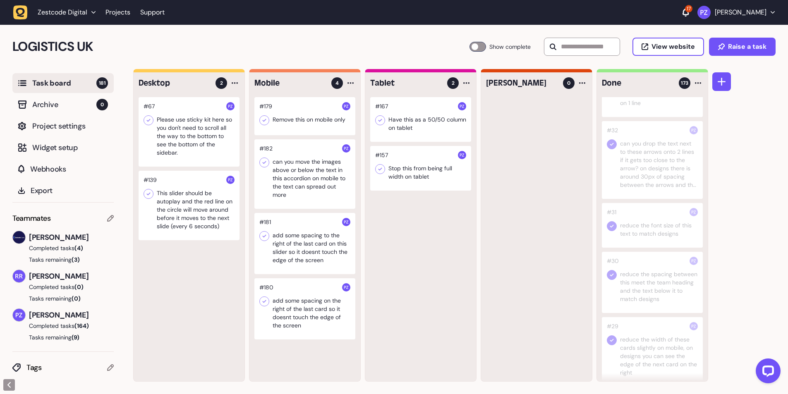
scroll to position [8434, 0]
click at [611, 235] on icon at bounding box center [611, 231] width 8 height 8
click at [613, 235] on icon at bounding box center [611, 231] width 8 height 8
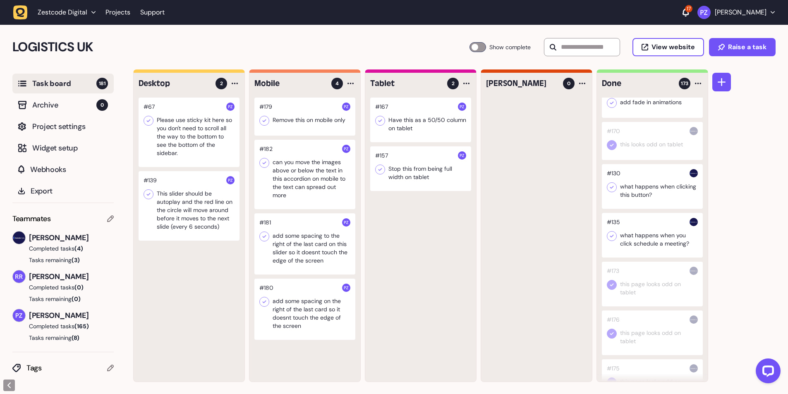
scroll to position [0, 0]
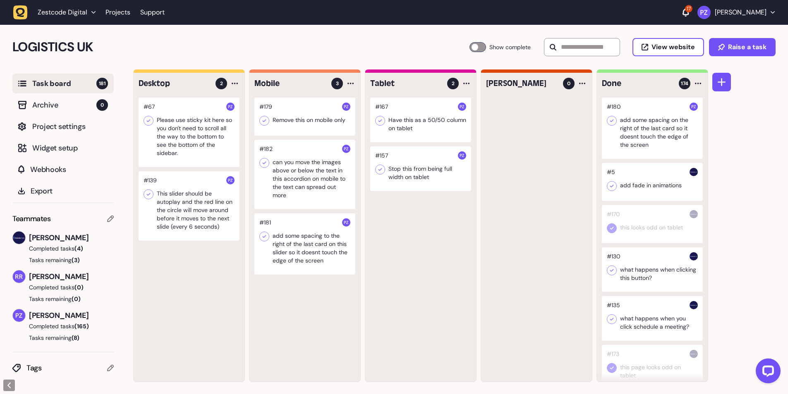
click at [613, 113] on div at bounding box center [652, 128] width 101 height 61
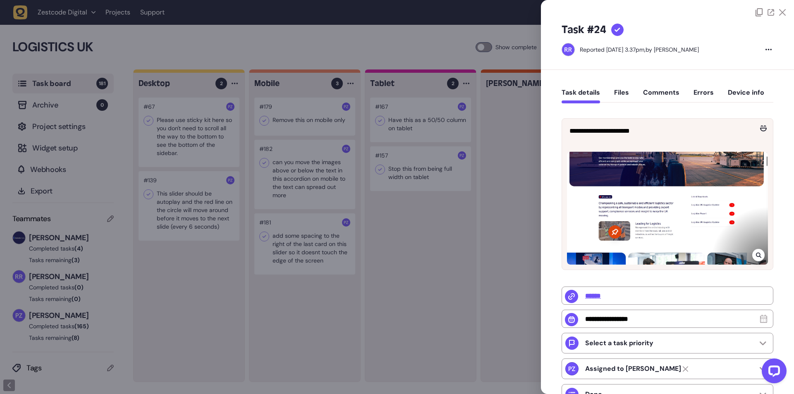
type input "**********"
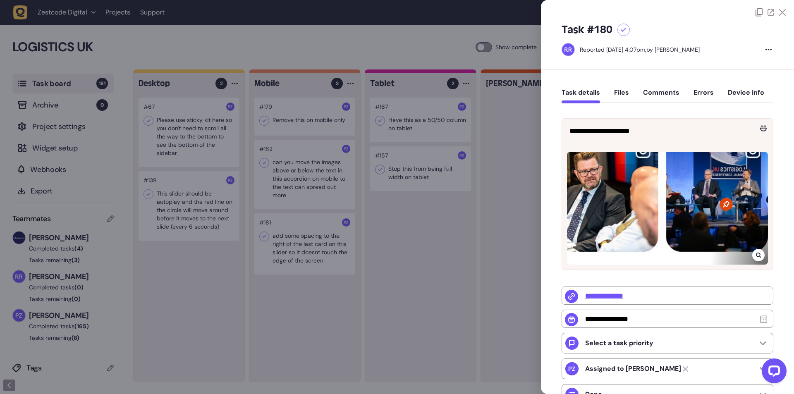
click at [445, 163] on div at bounding box center [397, 197] width 794 height 394
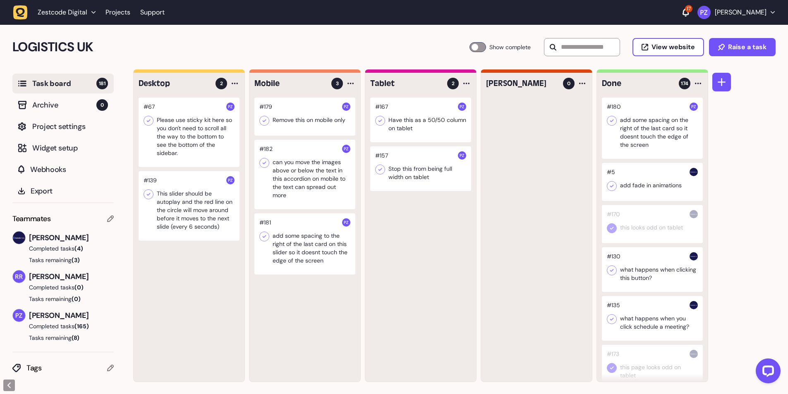
click at [611, 122] on icon at bounding box center [612, 120] width 4 height 3
click at [288, 251] on div at bounding box center [304, 243] width 101 height 61
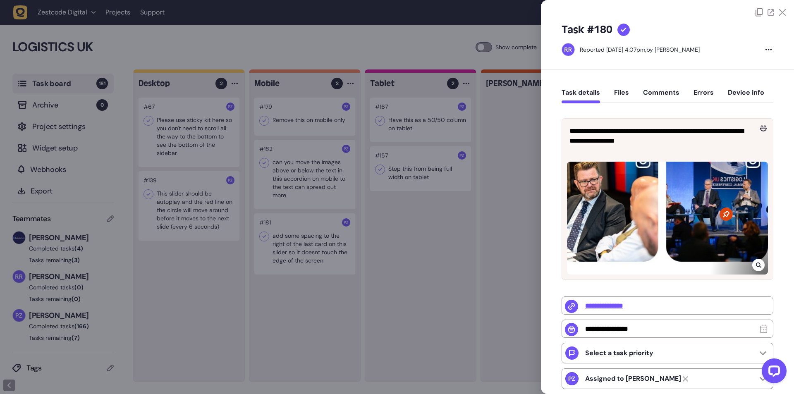
click at [291, 246] on div at bounding box center [397, 197] width 794 height 394
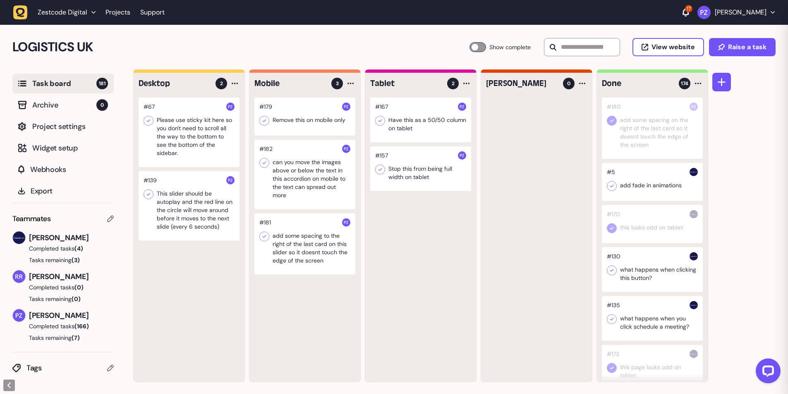
click at [291, 246] on div at bounding box center [304, 243] width 101 height 61
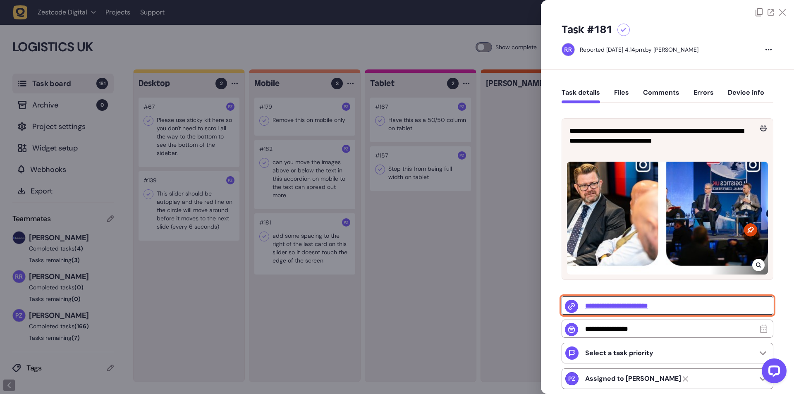
click at [626, 308] on input "**********" at bounding box center [667, 305] width 212 height 18
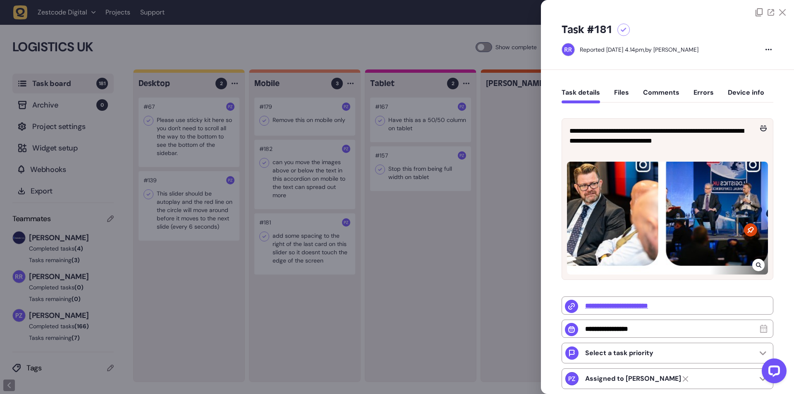
click at [311, 201] on div at bounding box center [397, 197] width 794 height 394
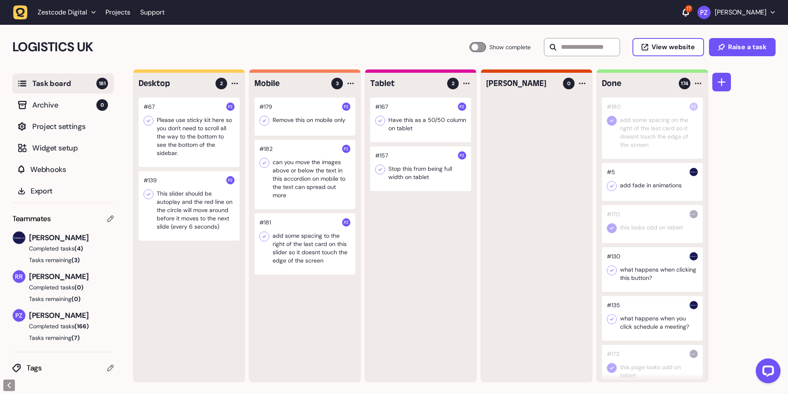
click at [632, 145] on div at bounding box center [652, 128] width 101 height 61
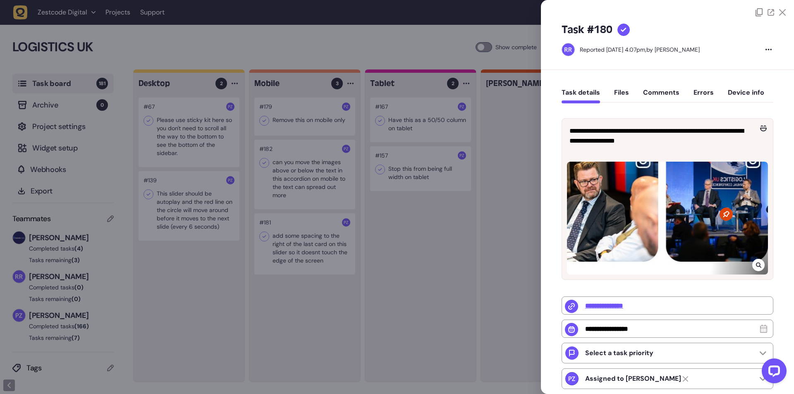
click at [427, 222] on div at bounding box center [397, 197] width 794 height 394
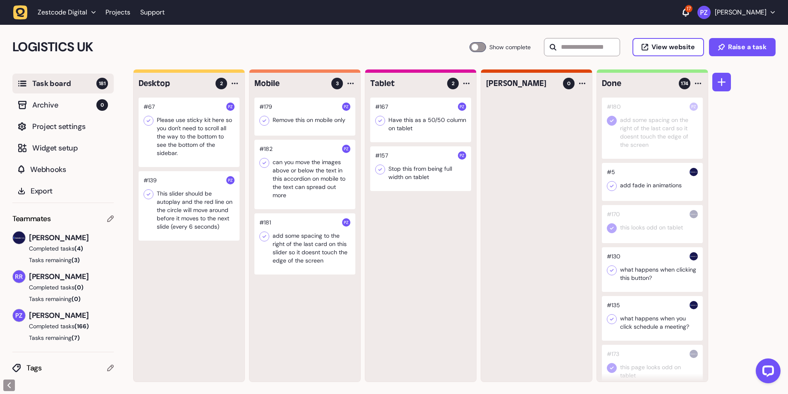
click at [330, 236] on div at bounding box center [304, 243] width 101 height 61
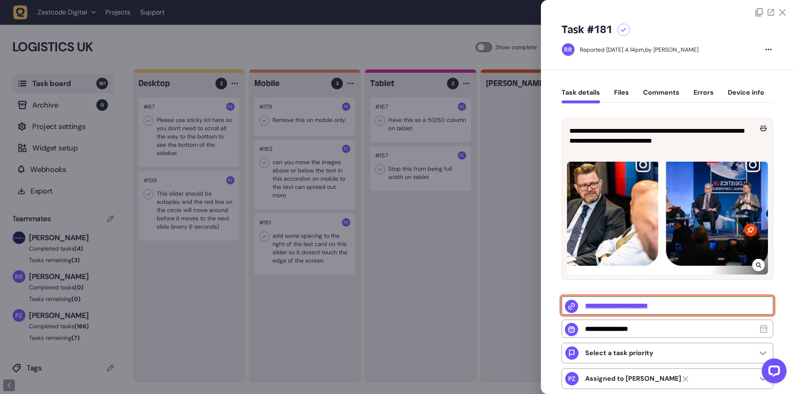
click at [636, 305] on input "**********" at bounding box center [667, 305] width 212 height 18
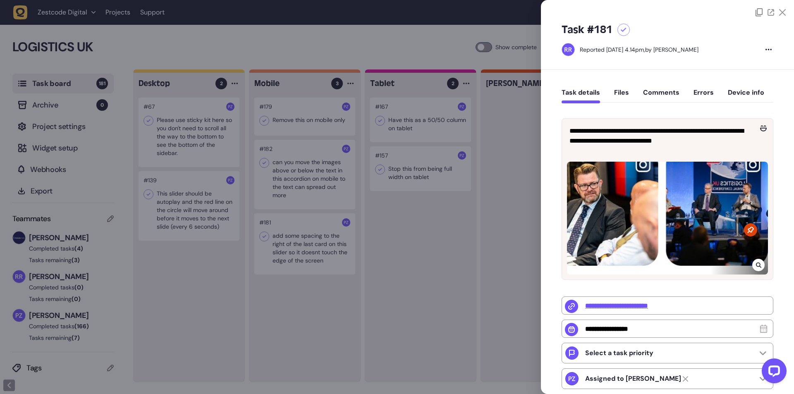
click at [760, 263] on div at bounding box center [758, 265] width 12 height 12
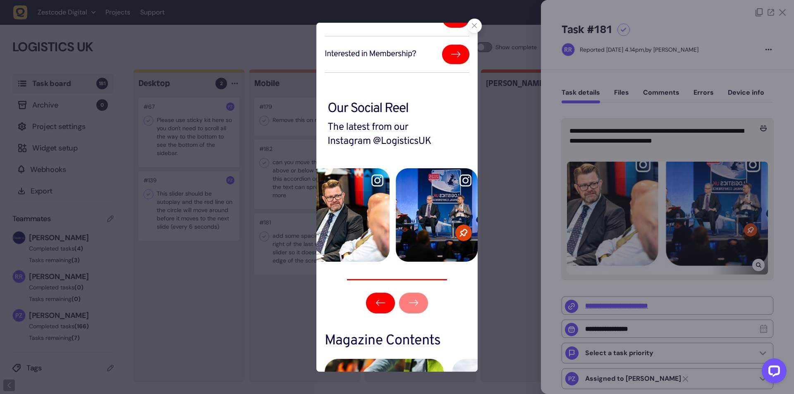
click at [474, 28] on icon at bounding box center [474, 25] width 5 height 5
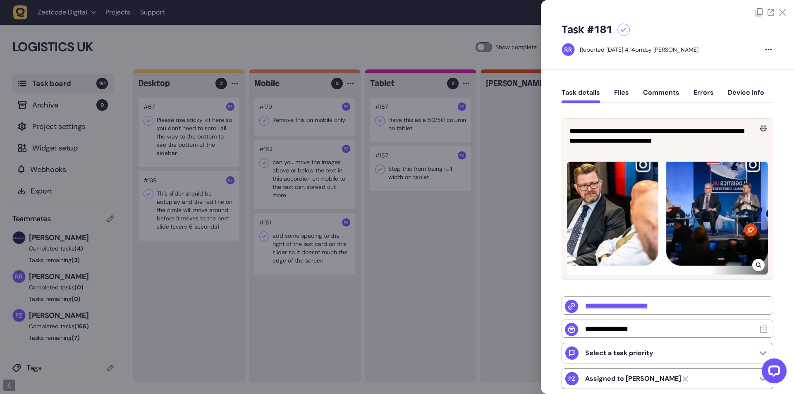
click at [312, 243] on div at bounding box center [397, 197] width 794 height 394
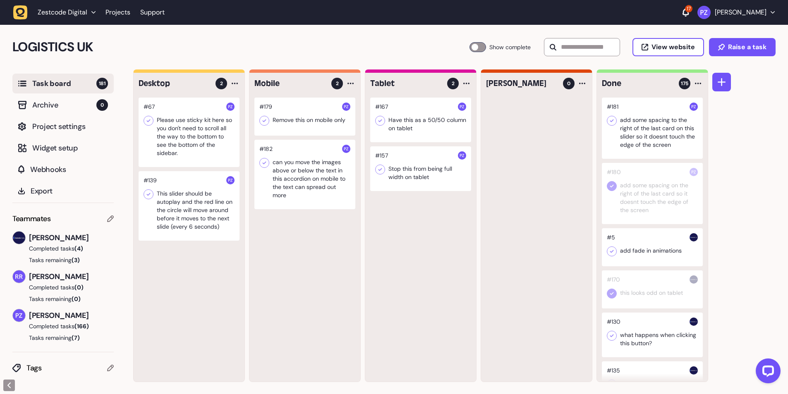
click at [611, 122] on icon at bounding box center [612, 120] width 4 height 3
click at [269, 172] on div at bounding box center [304, 174] width 101 height 69
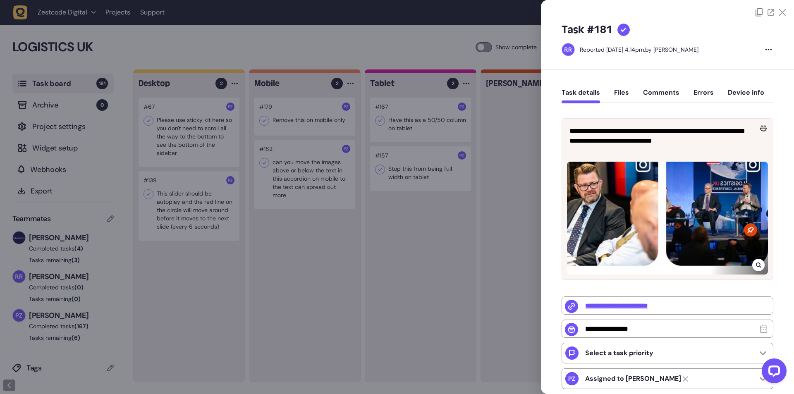
click at [299, 174] on div at bounding box center [397, 197] width 794 height 394
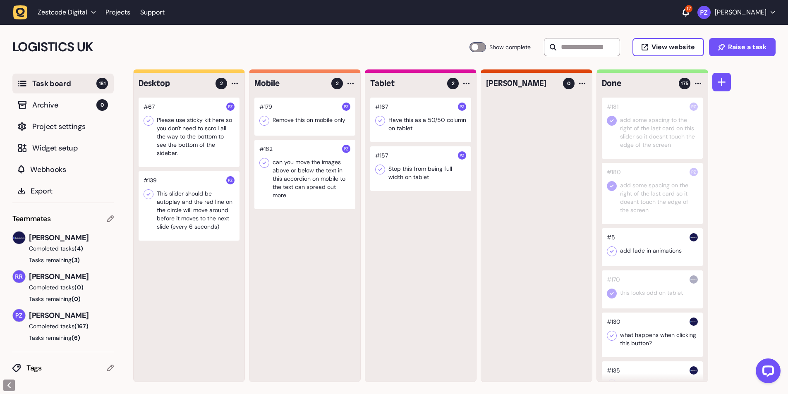
click at [301, 172] on div at bounding box center [304, 174] width 101 height 69
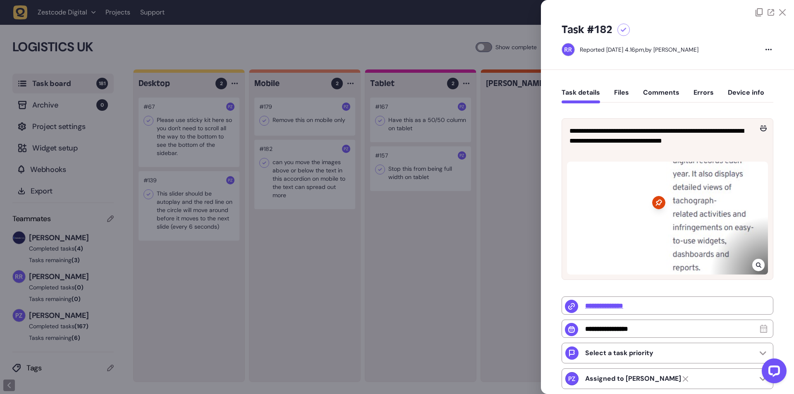
click at [755, 263] on icon at bounding box center [757, 265] width 5 height 5
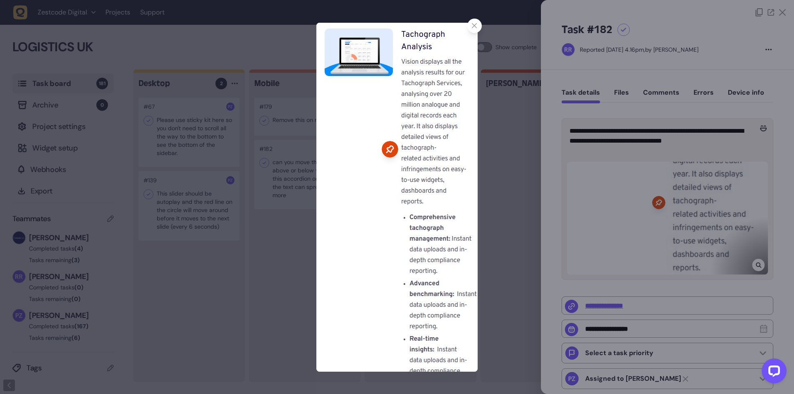
click at [635, 137] on div at bounding box center [397, 197] width 794 height 394
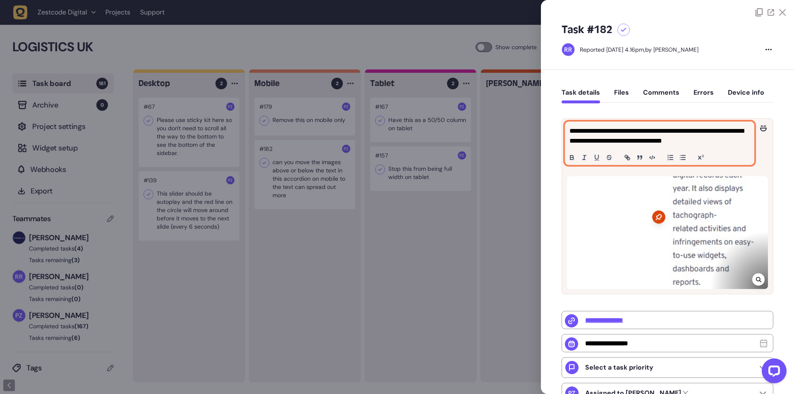
click at [628, 135] on p "**********" at bounding box center [658, 136] width 178 height 20
copy p "**********"
click at [630, 131] on p "**********" at bounding box center [658, 136] width 178 height 20
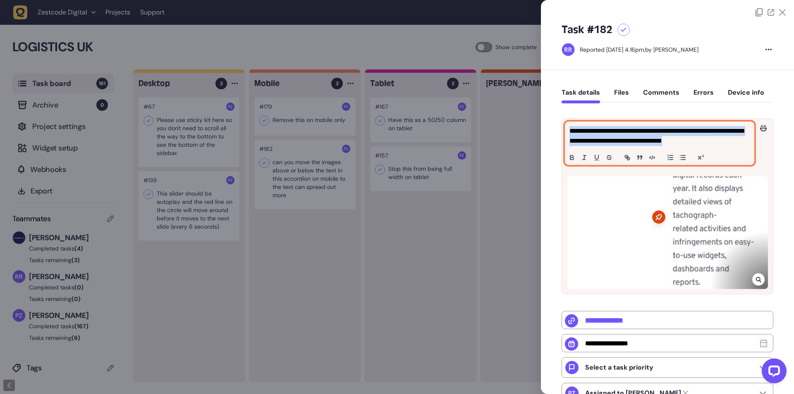
copy p "**********"
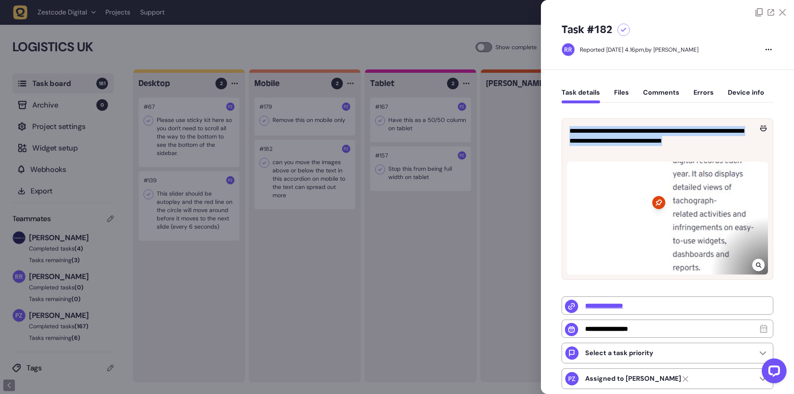
click at [406, 189] on div at bounding box center [397, 197] width 794 height 394
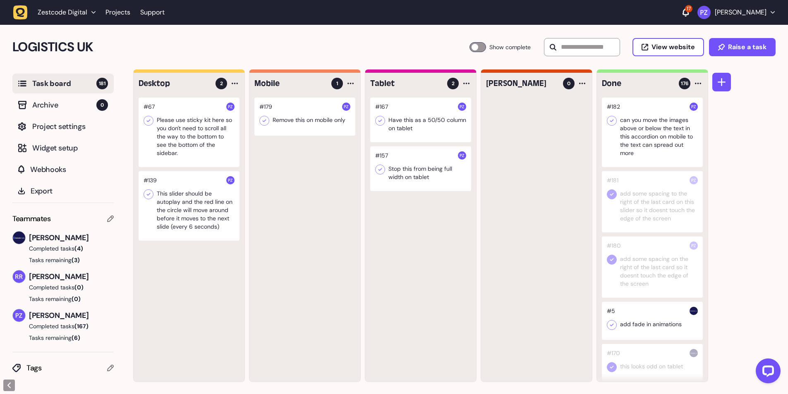
click at [605, 117] on div at bounding box center [652, 132] width 101 height 69
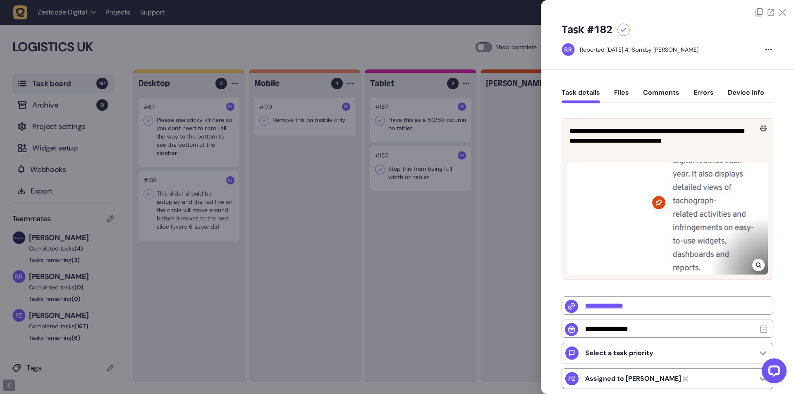
click at [481, 147] on div at bounding box center [397, 197] width 794 height 394
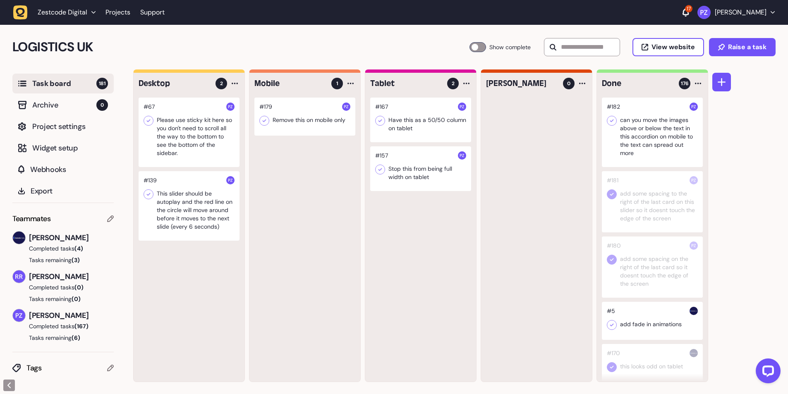
click at [609, 124] on icon at bounding box center [611, 121] width 8 height 8
click at [296, 119] on div at bounding box center [304, 117] width 101 height 38
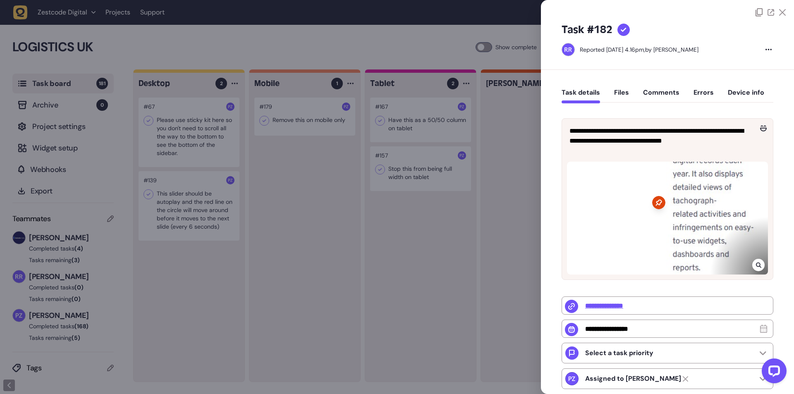
type input "**********"
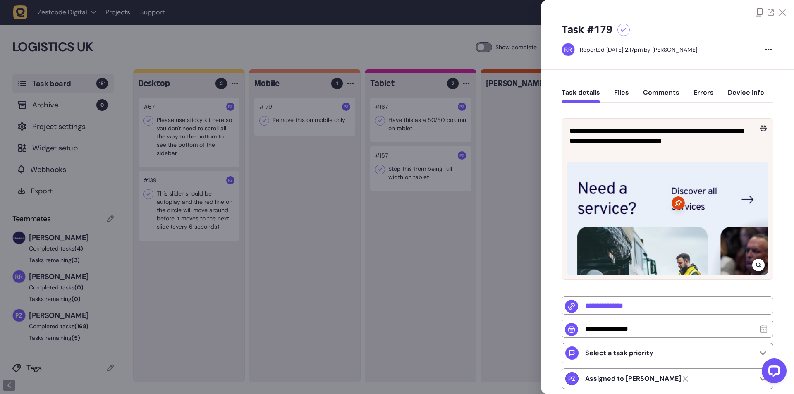
click at [283, 123] on div at bounding box center [397, 197] width 794 height 394
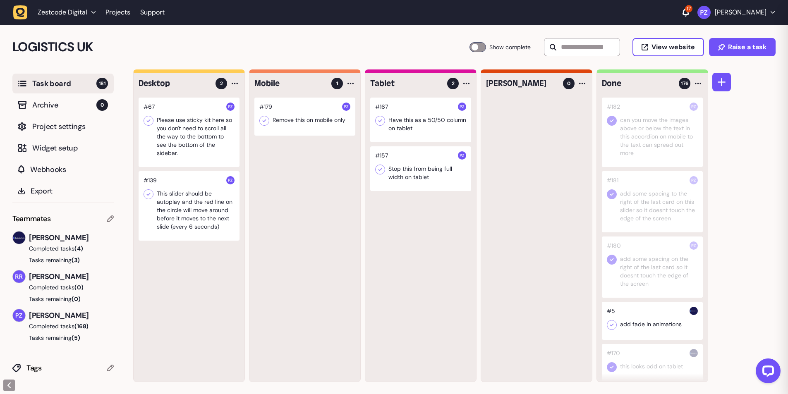
click at [283, 123] on div at bounding box center [304, 117] width 101 height 38
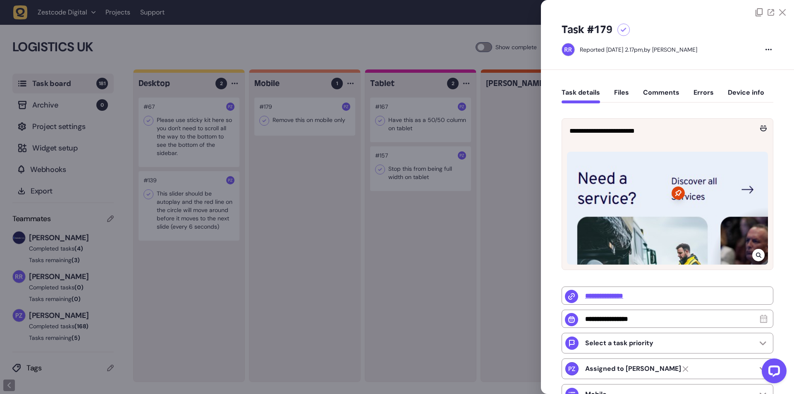
click at [318, 192] on div at bounding box center [397, 197] width 794 height 394
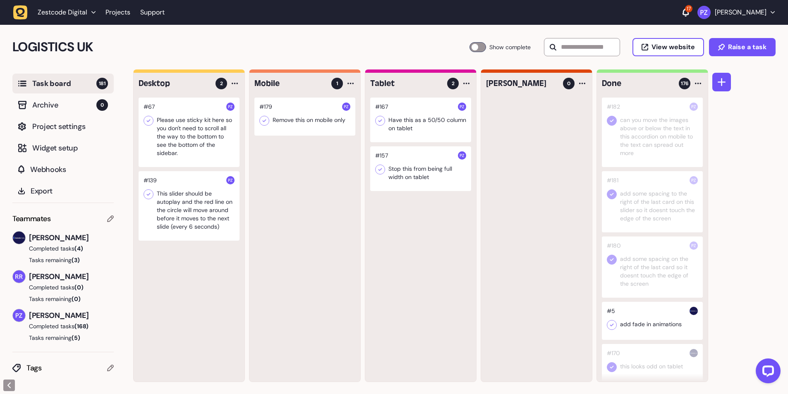
click at [294, 115] on div at bounding box center [304, 117] width 101 height 38
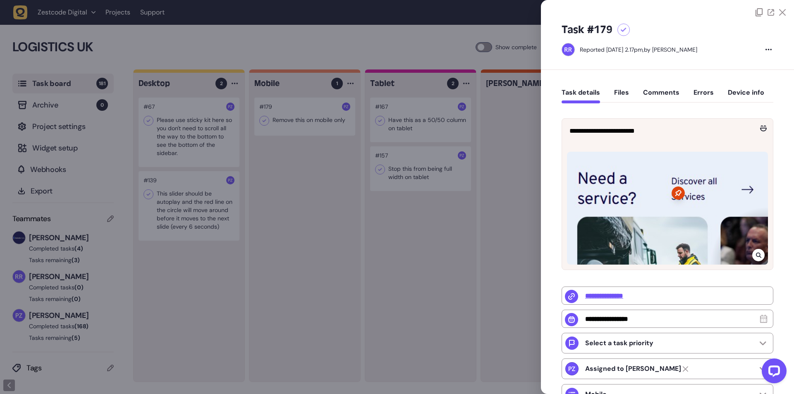
drag, startPoint x: 299, startPoint y: 260, endPoint x: 303, endPoint y: 195, distance: 65.4
click at [300, 256] on div at bounding box center [397, 197] width 794 height 394
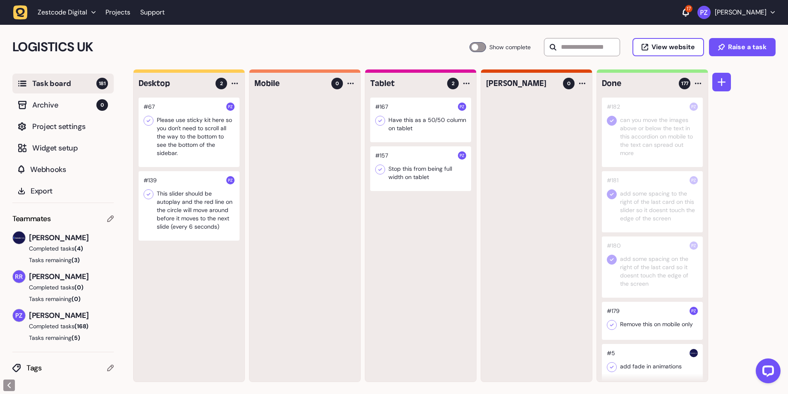
click at [608, 325] on icon at bounding box center [611, 325] width 8 height 8
click at [435, 166] on div at bounding box center [420, 168] width 101 height 45
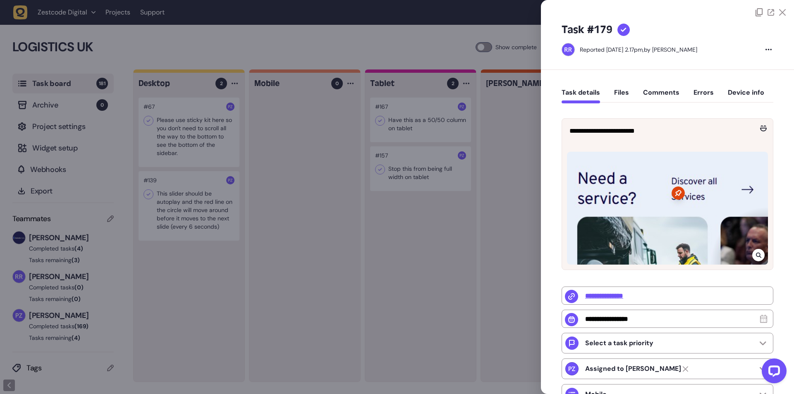
type input "**********"
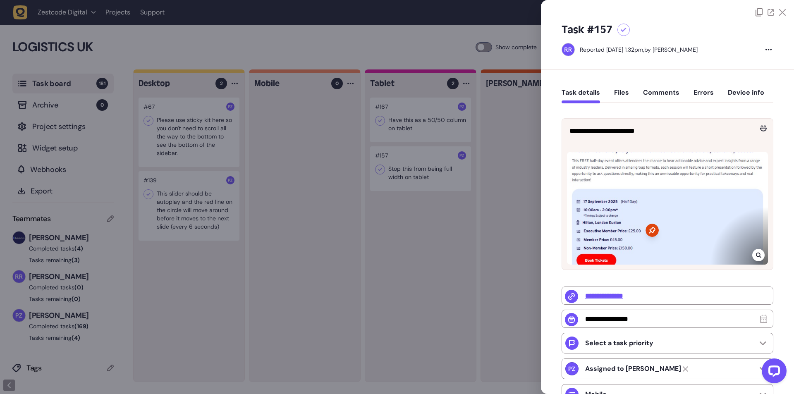
click at [383, 167] on div at bounding box center [397, 197] width 794 height 394
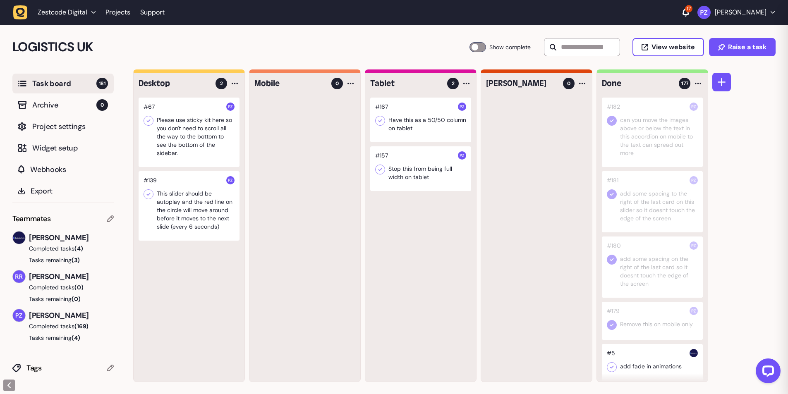
click at [395, 172] on div at bounding box center [420, 168] width 101 height 45
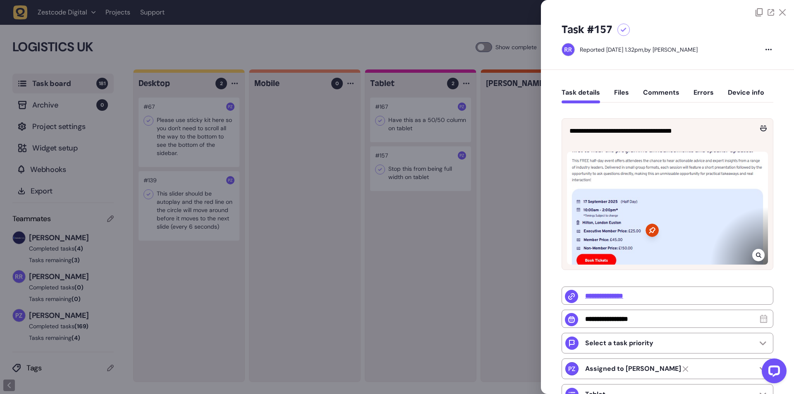
click at [760, 252] on div at bounding box center [758, 255] width 12 height 12
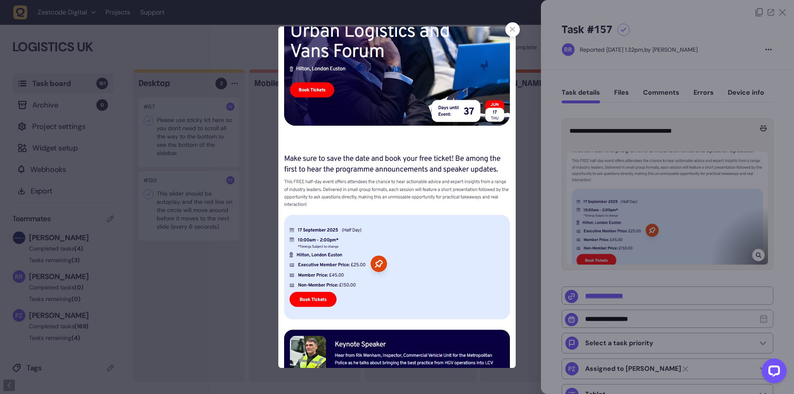
click at [574, 198] on div at bounding box center [397, 197] width 794 height 394
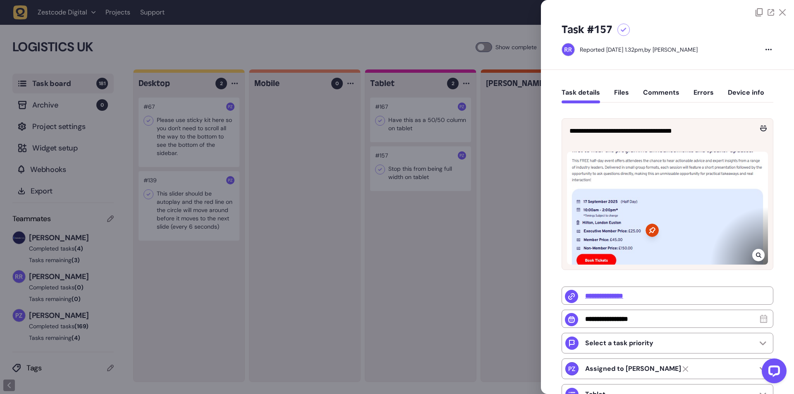
click at [604, 160] on div at bounding box center [667, 208] width 201 height 113
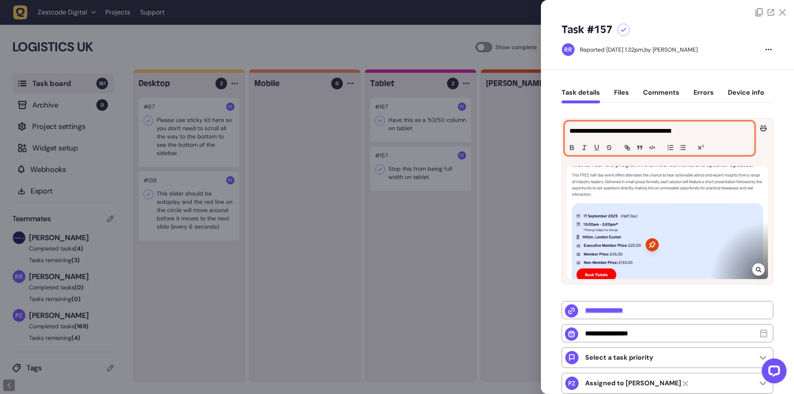
click at [597, 134] on p "**********" at bounding box center [658, 131] width 178 height 10
copy p "**********"
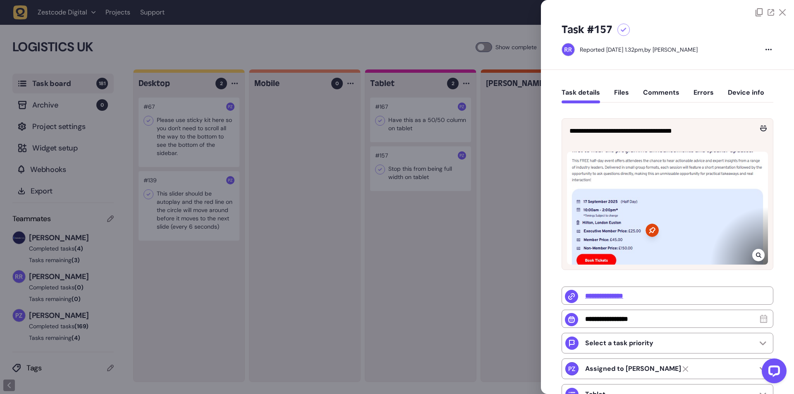
click at [764, 265] on div at bounding box center [667, 208] width 201 height 113
drag, startPoint x: 758, startPoint y: 256, endPoint x: 607, endPoint y: 275, distance: 153.0
click at [607, 275] on div "**********" at bounding box center [667, 350] width 212 height 160
click at [760, 250] on div at bounding box center [758, 255] width 12 height 12
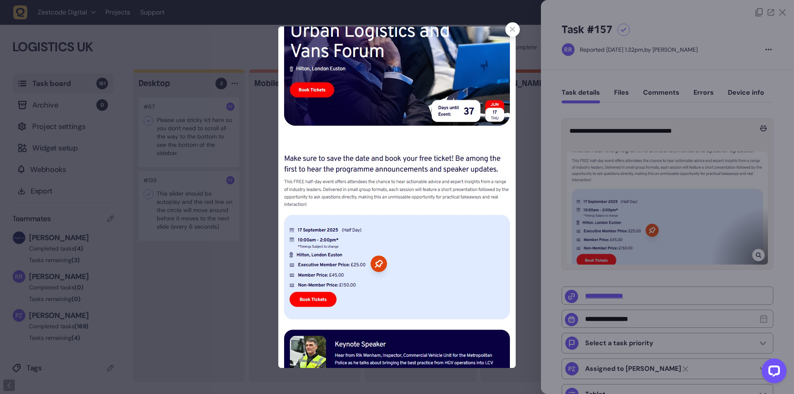
click at [244, 223] on div at bounding box center [397, 197] width 794 height 394
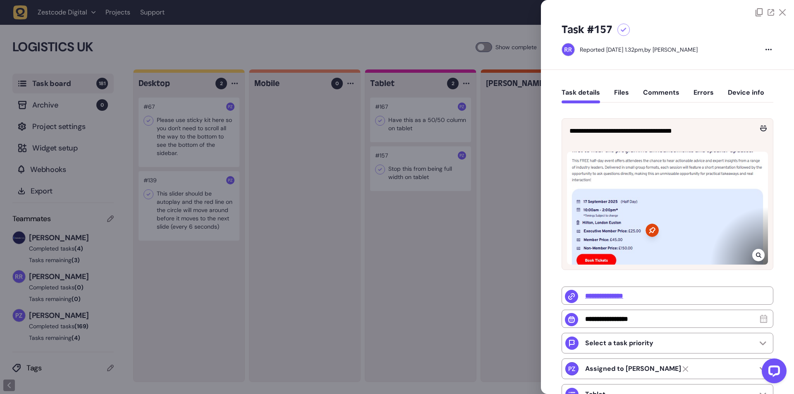
click at [384, 208] on div at bounding box center [397, 197] width 794 height 394
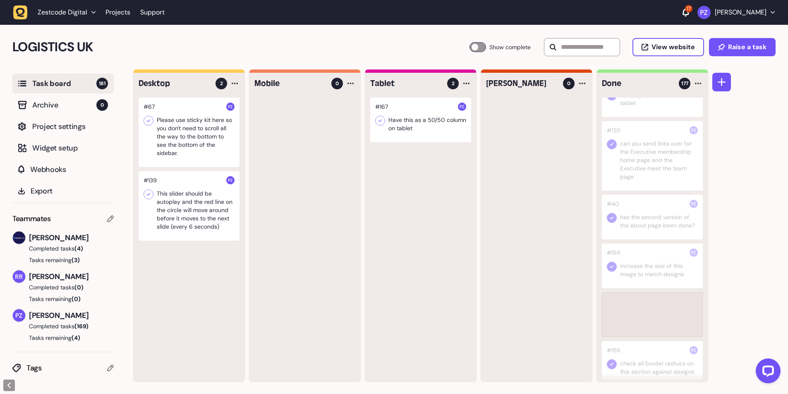
scroll to position [551, 0]
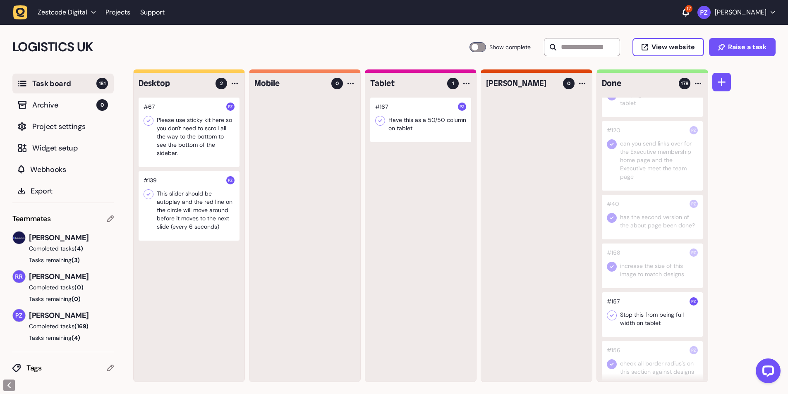
click at [609, 318] on icon at bounding box center [611, 315] width 8 height 8
click at [411, 139] on div at bounding box center [420, 120] width 101 height 45
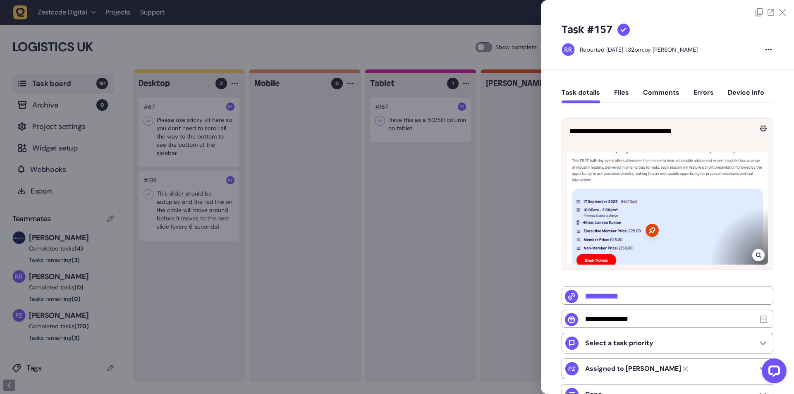
click at [400, 127] on div at bounding box center [397, 197] width 794 height 394
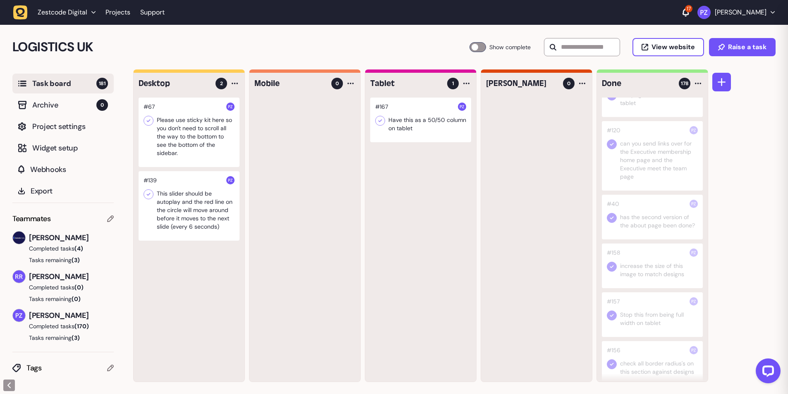
click at [400, 127] on div at bounding box center [420, 120] width 101 height 45
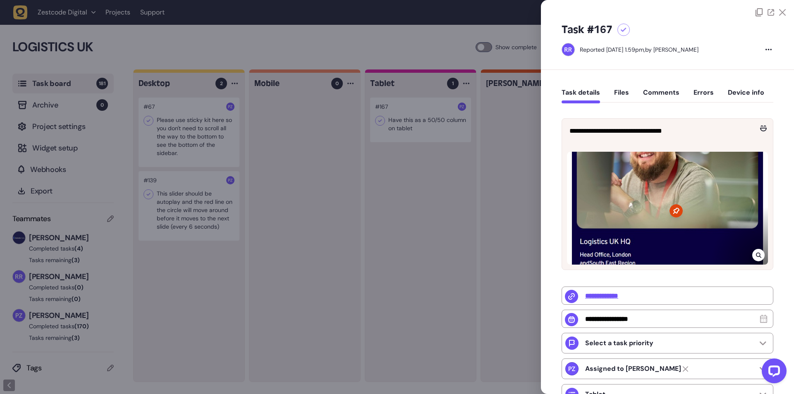
click at [400, 127] on div at bounding box center [397, 197] width 794 height 394
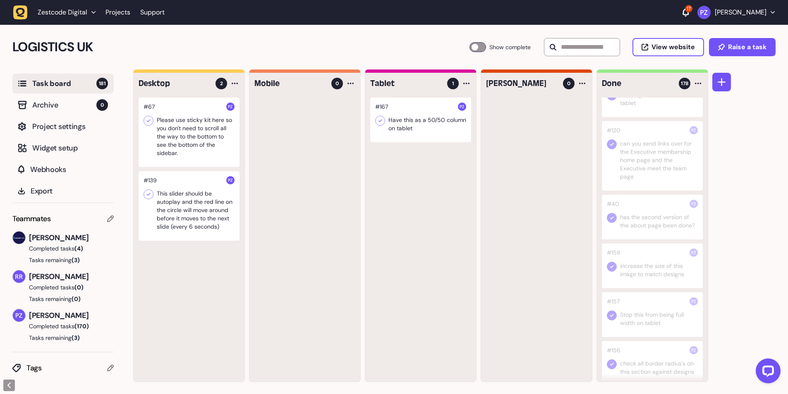
click at [400, 115] on div at bounding box center [420, 120] width 101 height 45
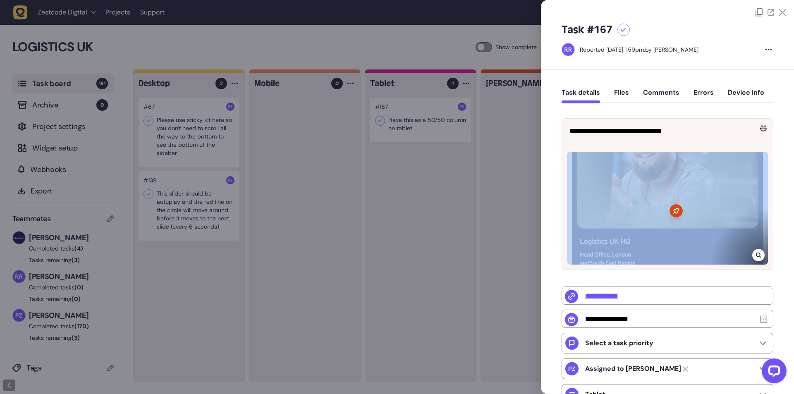
click at [761, 256] on div at bounding box center [667, 206] width 211 height 126
click at [756, 253] on icon at bounding box center [758, 255] width 5 height 7
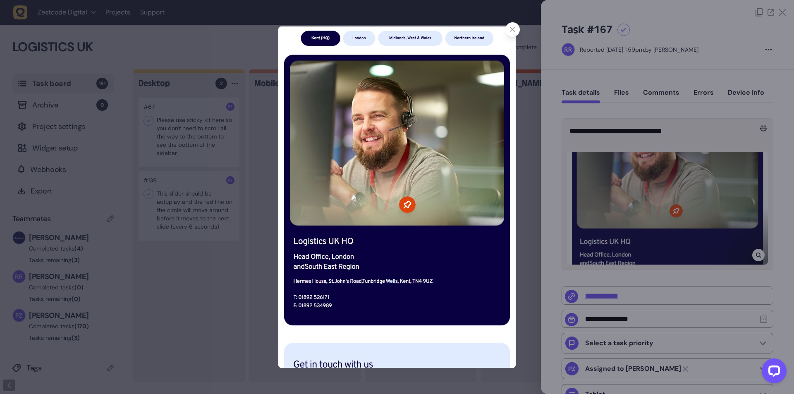
click at [231, 251] on div at bounding box center [397, 197] width 794 height 394
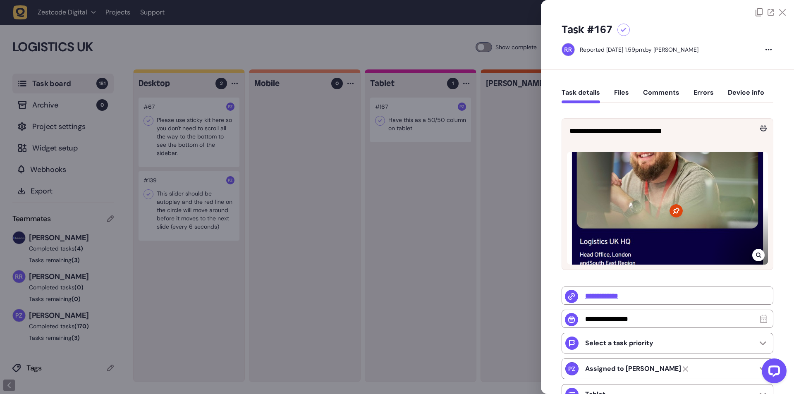
click at [418, 115] on div at bounding box center [397, 197] width 794 height 394
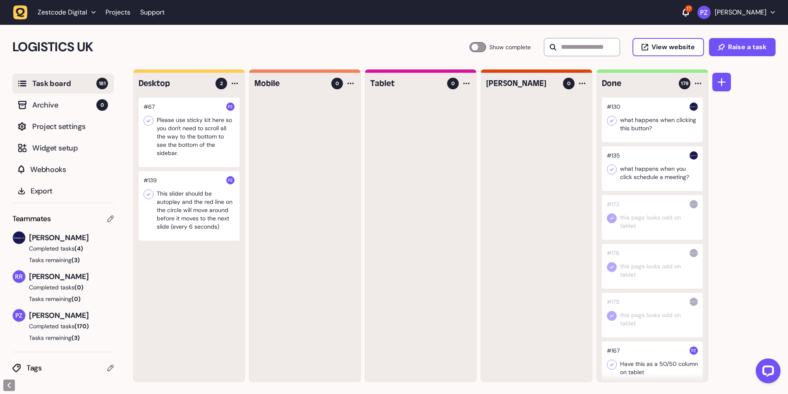
scroll to position [386, 0]
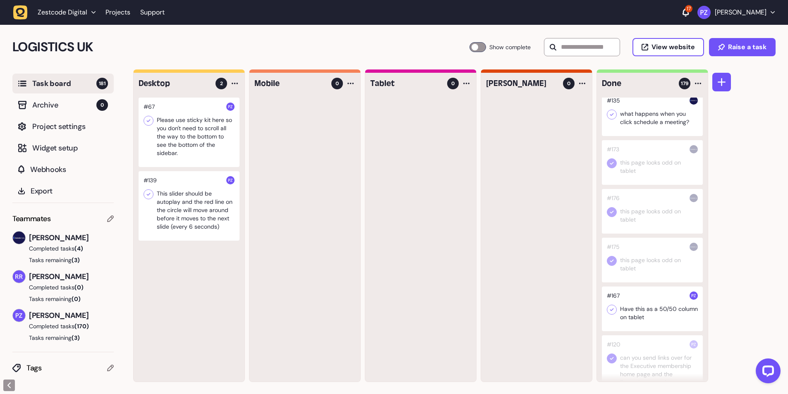
click at [613, 308] on icon at bounding box center [611, 310] width 8 height 8
click at [197, 140] on div at bounding box center [189, 132] width 101 height 69
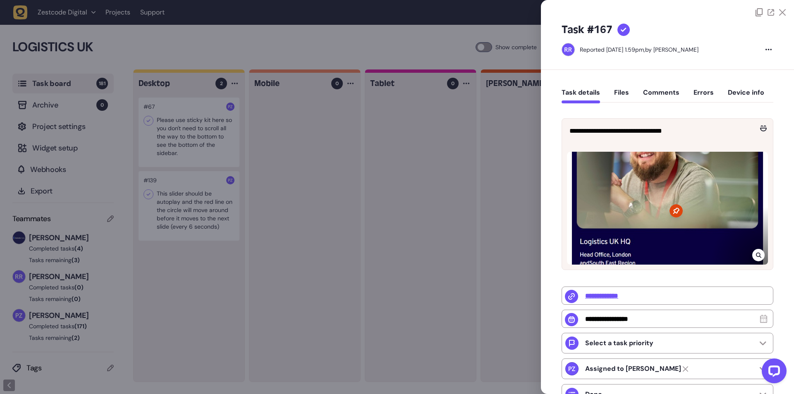
click at [183, 140] on div at bounding box center [397, 197] width 794 height 394
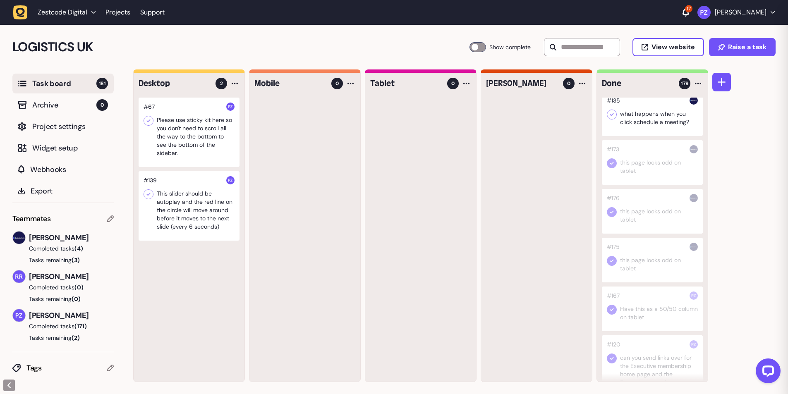
click at [183, 140] on div at bounding box center [189, 132] width 101 height 69
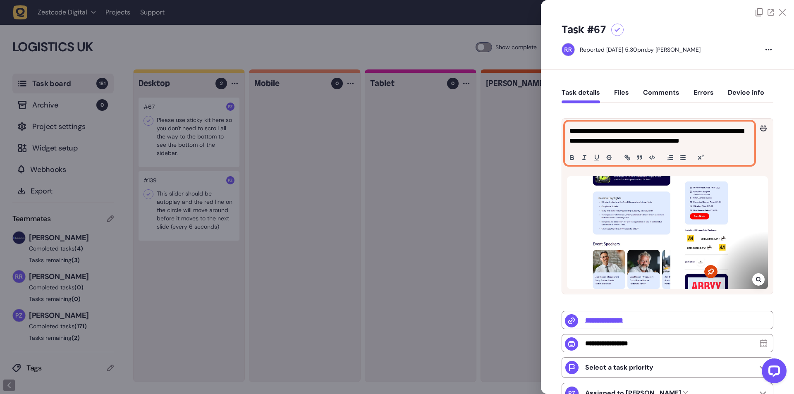
click at [607, 133] on p "**********" at bounding box center [658, 136] width 178 height 20
copy p "**********"
click at [625, 139] on p "**********" at bounding box center [658, 136] width 178 height 20
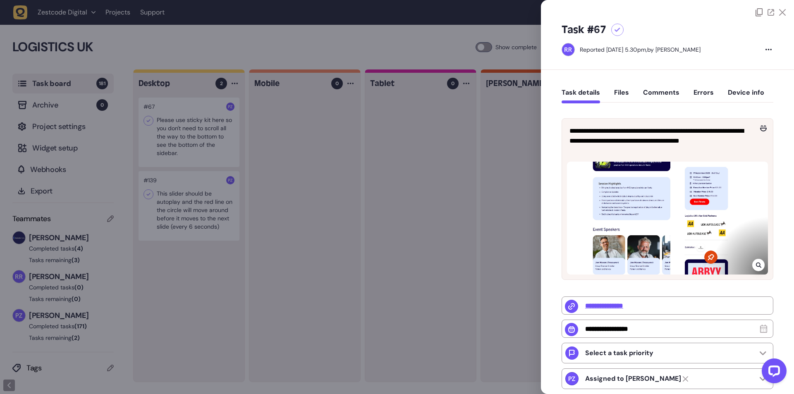
click at [327, 150] on div at bounding box center [397, 197] width 794 height 394
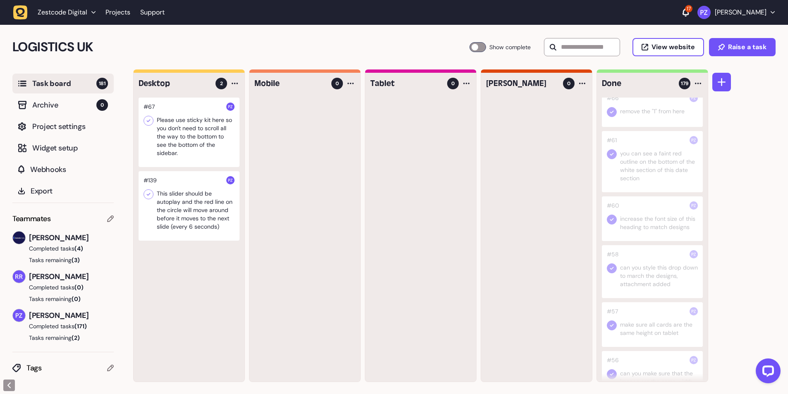
scroll to position [3914, 0]
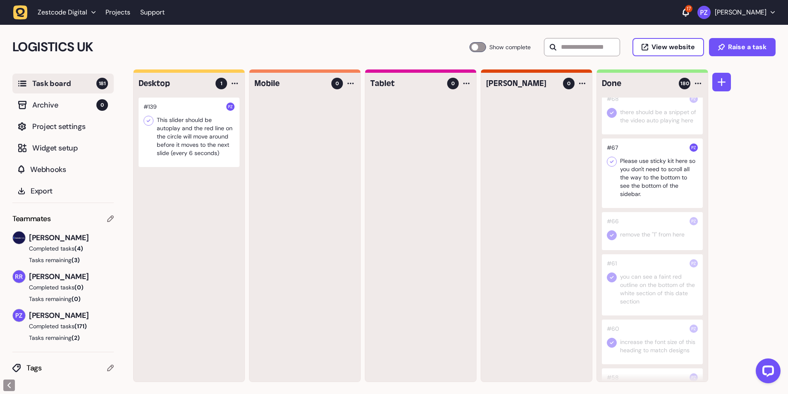
click at [609, 166] on icon at bounding box center [611, 162] width 8 height 8
click at [167, 141] on div at bounding box center [189, 132] width 101 height 69
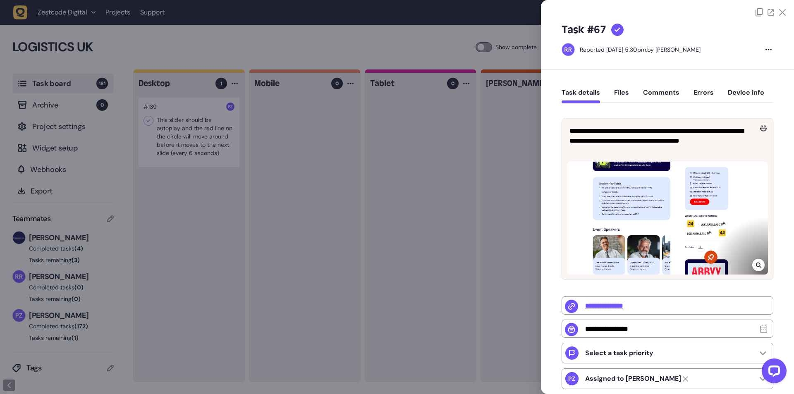
type input "*"
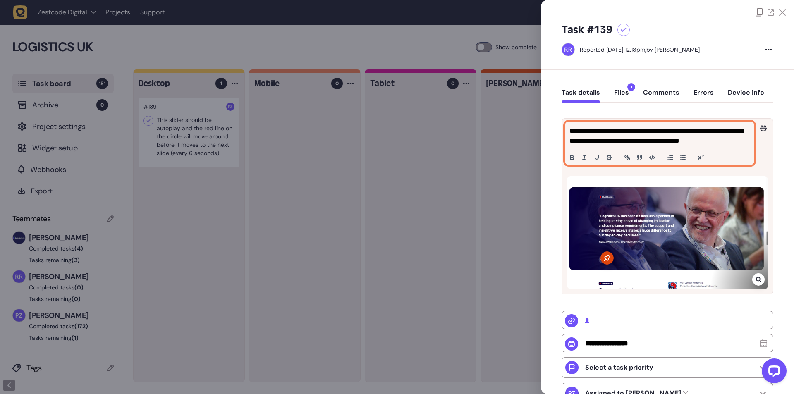
click at [605, 126] on div "**********" at bounding box center [659, 143] width 189 height 43
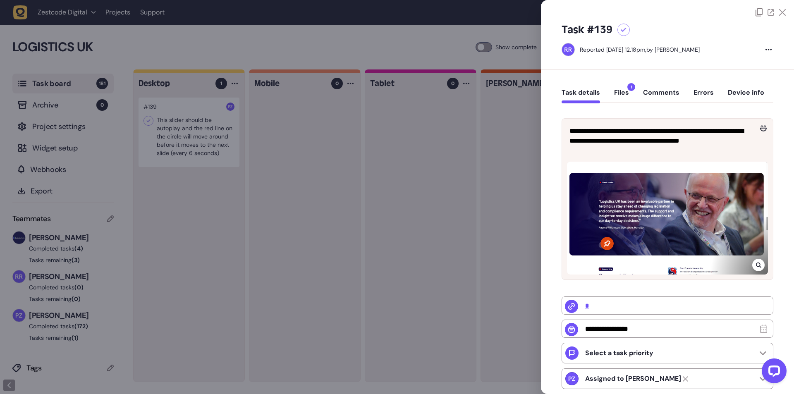
click at [175, 138] on div at bounding box center [397, 197] width 794 height 394
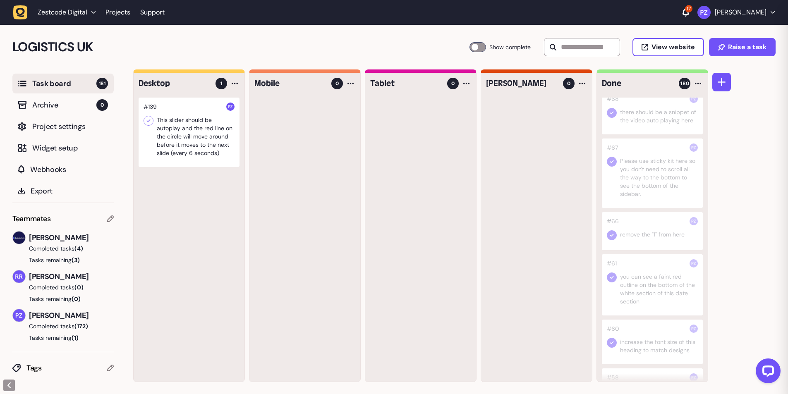
click at [188, 154] on div at bounding box center [189, 132] width 101 height 69
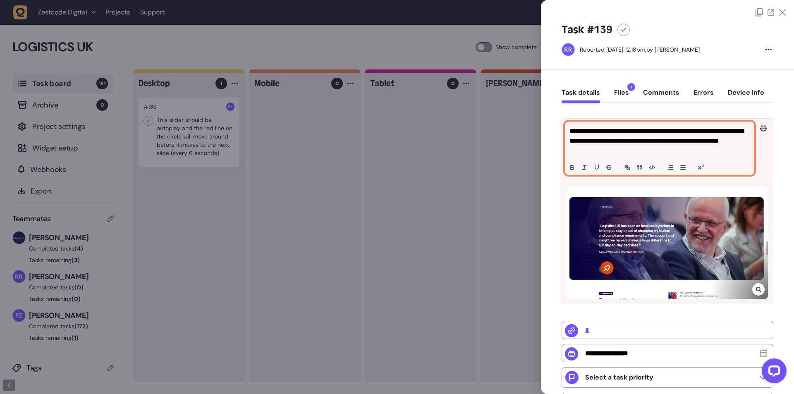
click at [614, 143] on p "**********" at bounding box center [658, 141] width 178 height 30
copy p "**********"
click at [628, 148] on p "**********" at bounding box center [658, 141] width 178 height 30
drag, startPoint x: 590, startPoint y: 152, endPoint x: 621, endPoint y: 152, distance: 31.8
click at [621, 152] on p "**********" at bounding box center [658, 141] width 178 height 30
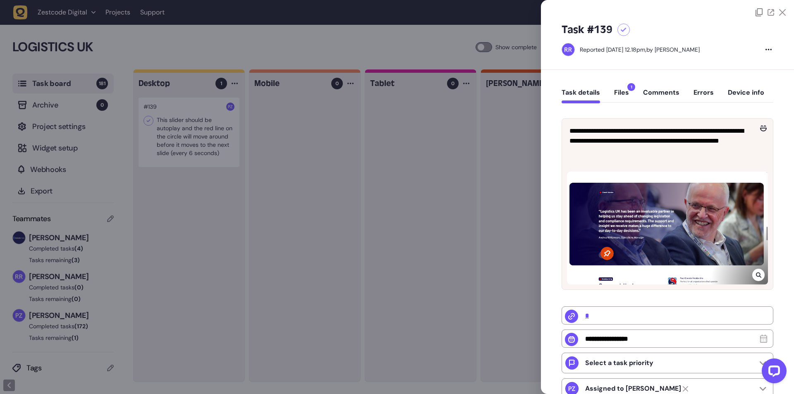
drag, startPoint x: 288, startPoint y: 193, endPoint x: 257, endPoint y: 160, distance: 45.6
click at [288, 193] on div at bounding box center [397, 197] width 794 height 394
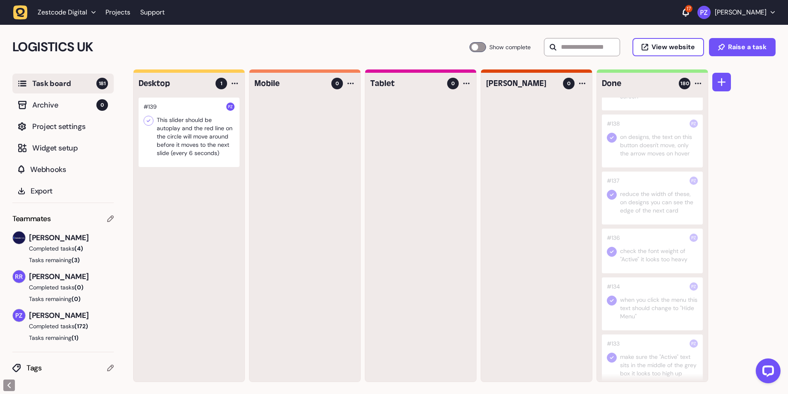
scroll to position [2536, 0]
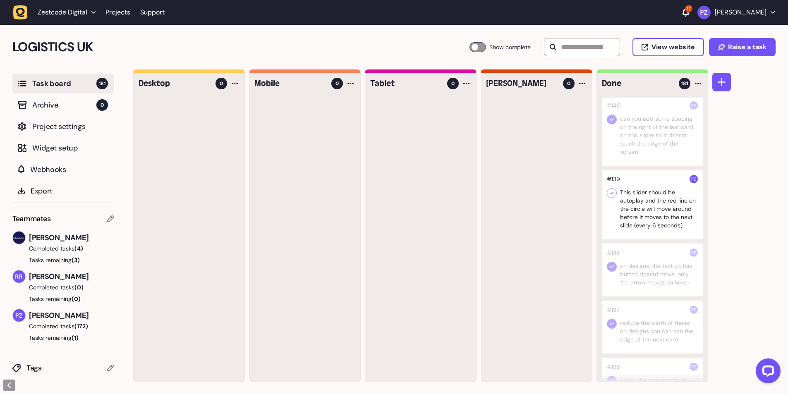
click at [610, 197] on icon at bounding box center [611, 193] width 8 height 8
click at [614, 197] on icon at bounding box center [611, 193] width 8 height 8
click at [611, 197] on icon at bounding box center [611, 193] width 8 height 8
click at [14, 10] on icon "button" at bounding box center [20, 12] width 14 height 14
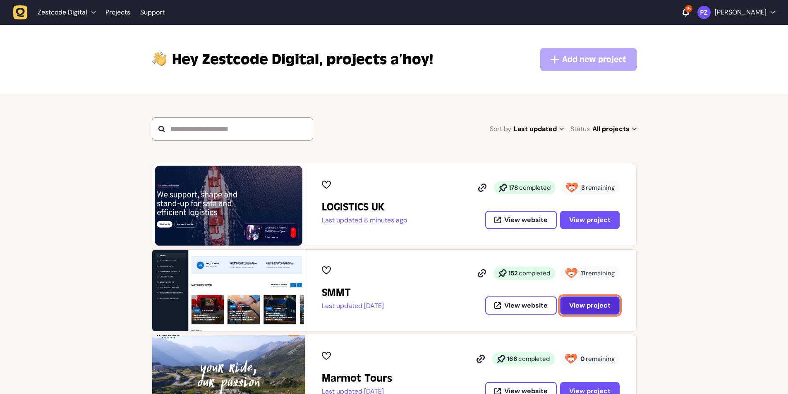
click at [578, 302] on span "View project" at bounding box center [589, 305] width 41 height 7
